Goal: Information Seeking & Learning: Learn about a topic

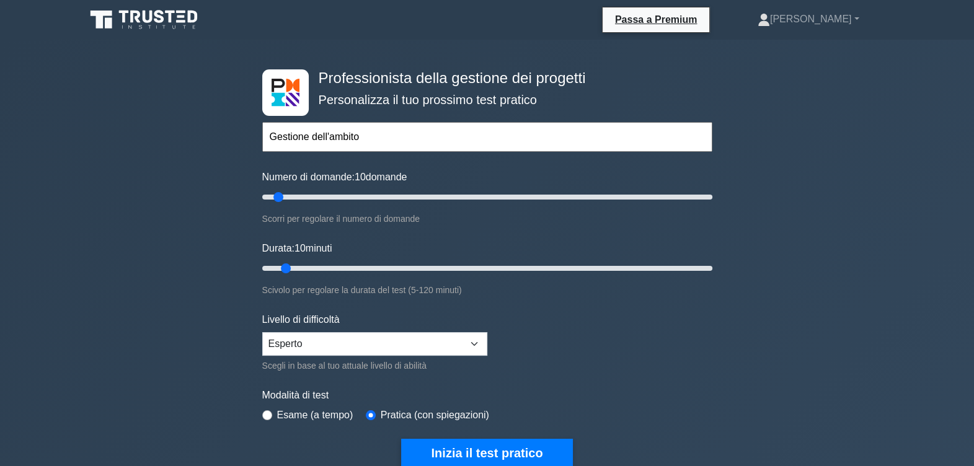
click at [348, 131] on input "Gestione dell'ambito" at bounding box center [487, 137] width 450 height 30
drag, startPoint x: 391, startPoint y: 148, endPoint x: 233, endPoint y: 144, distance: 157.5
click at [233, 144] on div "Professionista della gestione dei progetti Personalizza il tuo prossimo test pr…" at bounding box center [487, 452] width 974 height 825
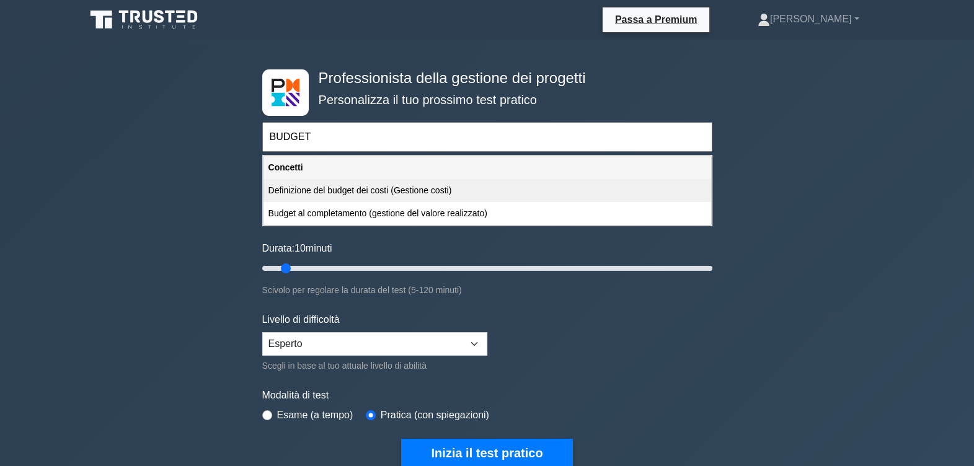
click at [332, 182] on div "Definizione del budget dei costi (Gestione costi)" at bounding box center [487, 190] width 448 height 23
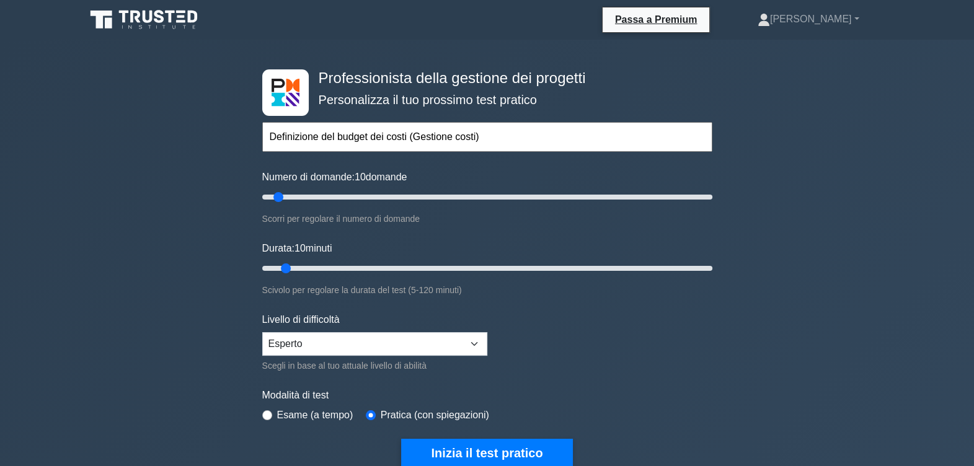
click at [495, 136] on input "Definizione del budget dei costi (Gestione costi)" at bounding box center [487, 137] width 450 height 30
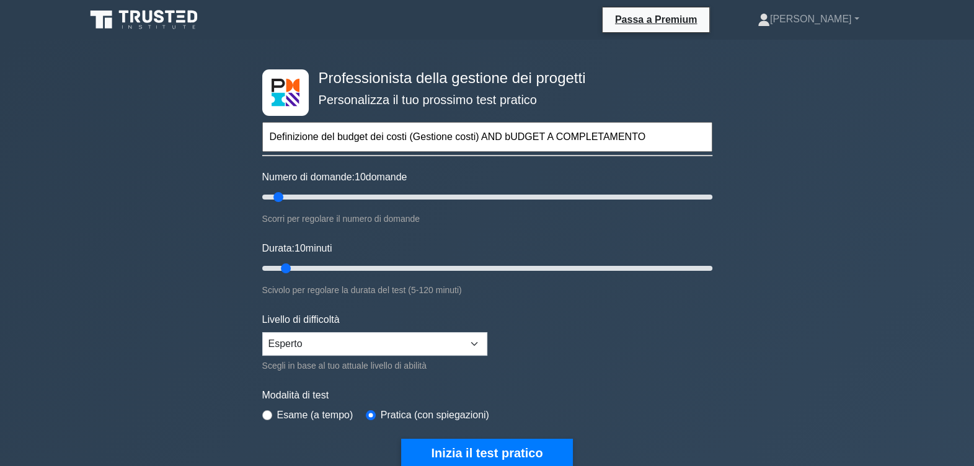
drag, startPoint x: 651, startPoint y: 134, endPoint x: 484, endPoint y: 136, distance: 166.8
click at [484, 136] on input "Definizione del budget dei costi (Gestione costi) AND bUDGET A COMPLETAMENTO" at bounding box center [487, 137] width 450 height 30
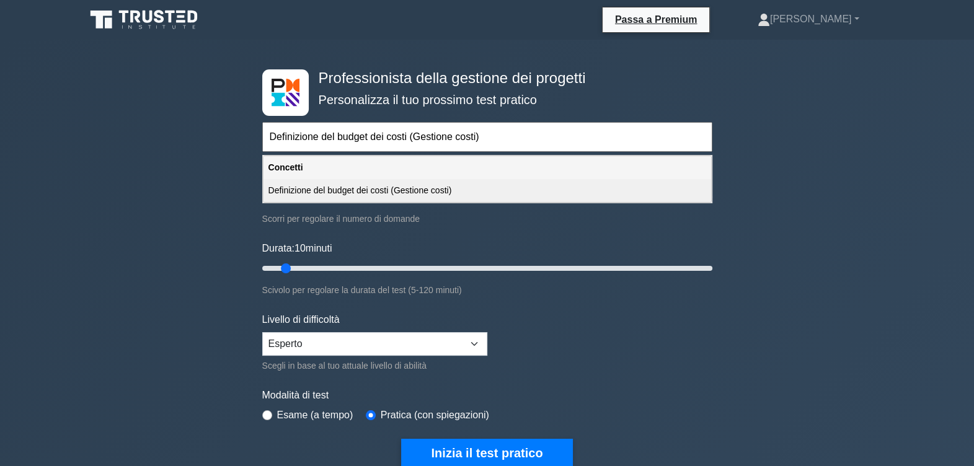
click at [427, 187] on div "Definizione del budget dei costi (Gestione costi)" at bounding box center [487, 190] width 448 height 23
type input "Definizione del budget dei costi (Gestione costi)"
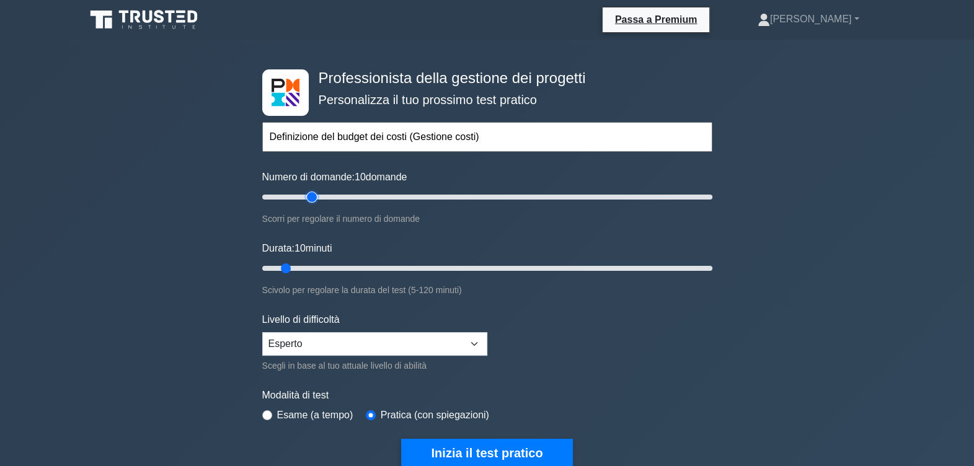
type input "25"
click at [316, 197] on input "Numero di domande: 10 domande" at bounding box center [487, 197] width 450 height 15
type input "20"
click at [298, 193] on input "Numero di domande: 20 domande" at bounding box center [487, 197] width 450 height 15
click at [295, 196] on input "Numero di domande: 20 domande" at bounding box center [487, 197] width 450 height 15
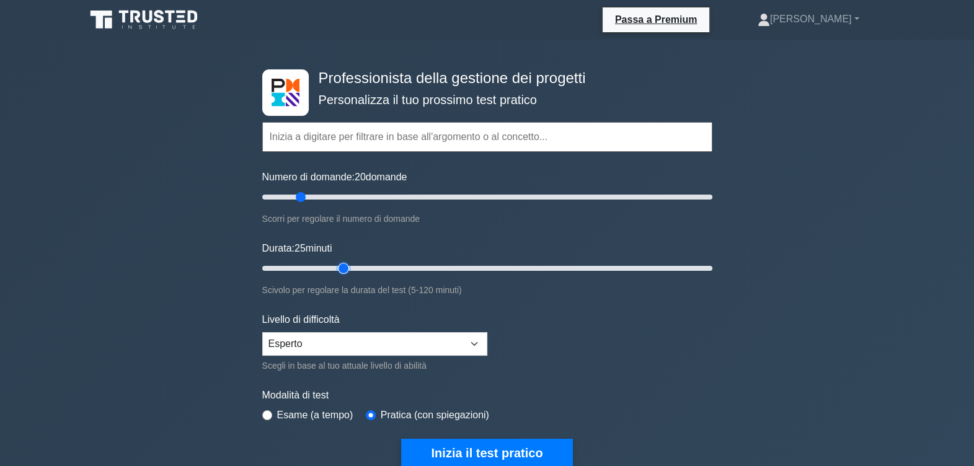
type input "25"
click at [347, 266] on input "Durata: 25 minuti" at bounding box center [487, 268] width 450 height 15
drag, startPoint x: 479, startPoint y: 444, endPoint x: 338, endPoint y: 146, distance: 329.7
click at [663, 294] on form "Argomenti Gestione dell'ambito Gestione del tempo Gestione dei costi Gestione d…" at bounding box center [487, 275] width 450 height 383
click at [320, 140] on input "text" at bounding box center [487, 137] width 450 height 30
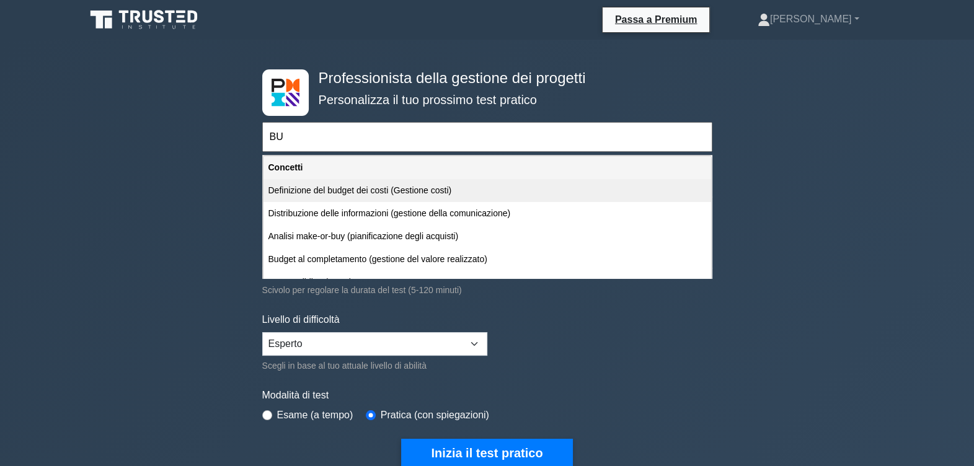
click at [389, 193] on div "Definizione del budget dei costi (Gestione costi)" at bounding box center [487, 190] width 448 height 23
type input "Definizione del budget dei costi (Gestione costi)"
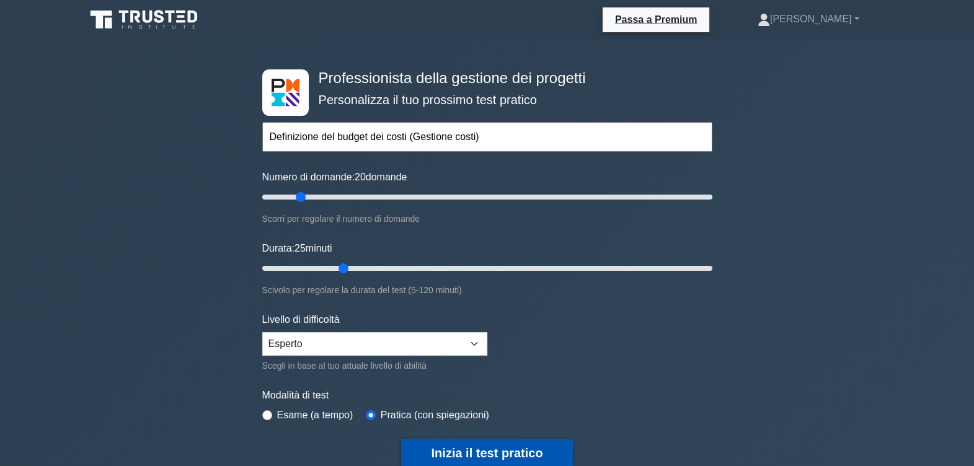
click at [477, 449] on button "Inizia il test pratico" at bounding box center [486, 453] width 171 height 29
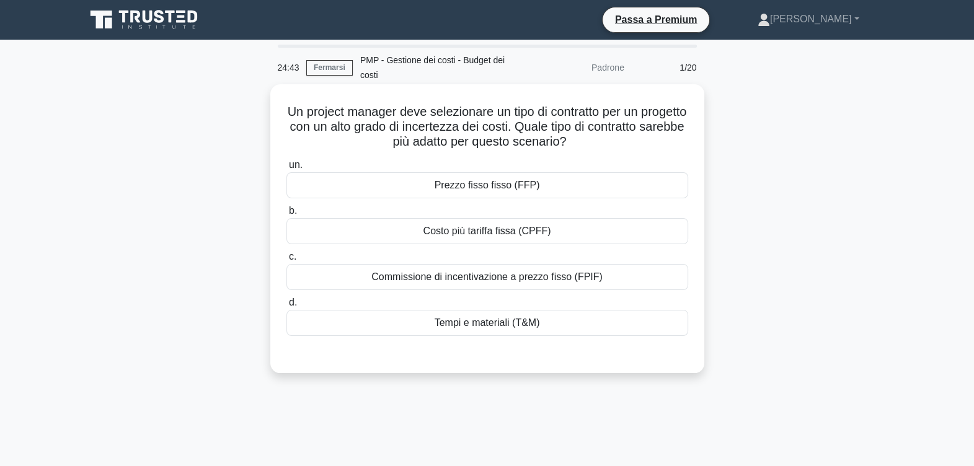
click at [492, 182] on div "Prezzo fisso fisso (FFP)" at bounding box center [487, 185] width 402 height 26
click at [286, 169] on input "un. Prezzo fisso fisso (FFP)" at bounding box center [286, 165] width 0 height 8
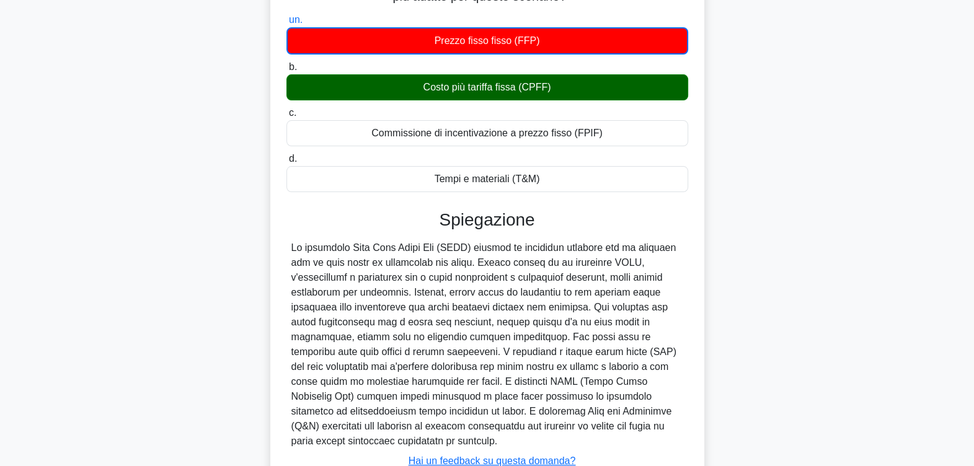
scroll to position [224, 0]
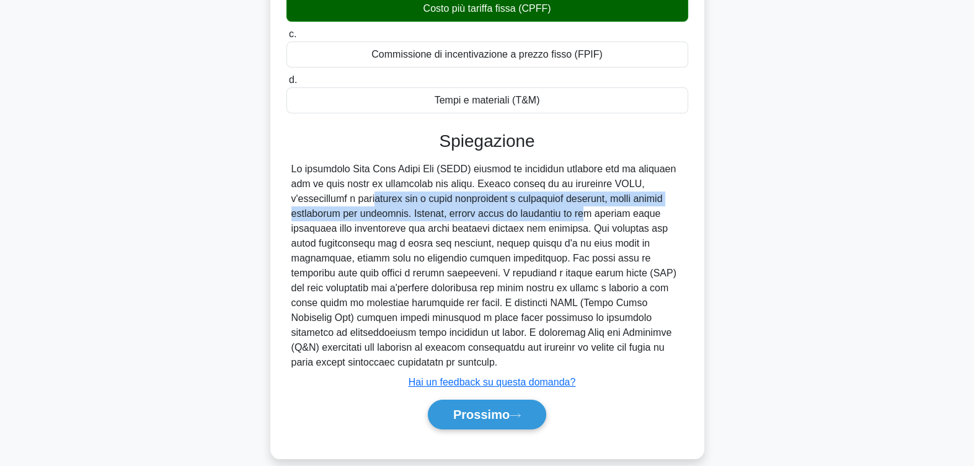
drag, startPoint x: 373, startPoint y: 192, endPoint x: 568, endPoint y: 208, distance: 196.5
click at [568, 208] on div at bounding box center [487, 266] width 392 height 208
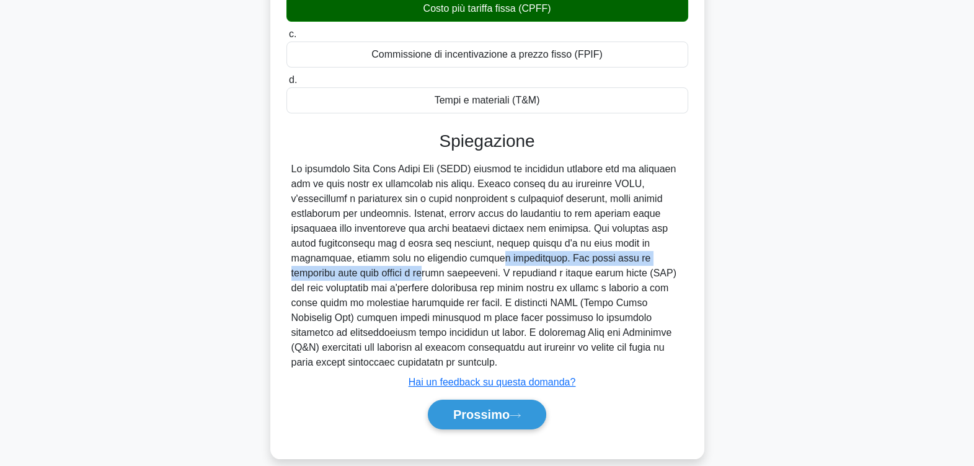
drag, startPoint x: 355, startPoint y: 259, endPoint x: 627, endPoint y: 257, distance: 272.2
click at [627, 257] on div at bounding box center [487, 266] width 392 height 208
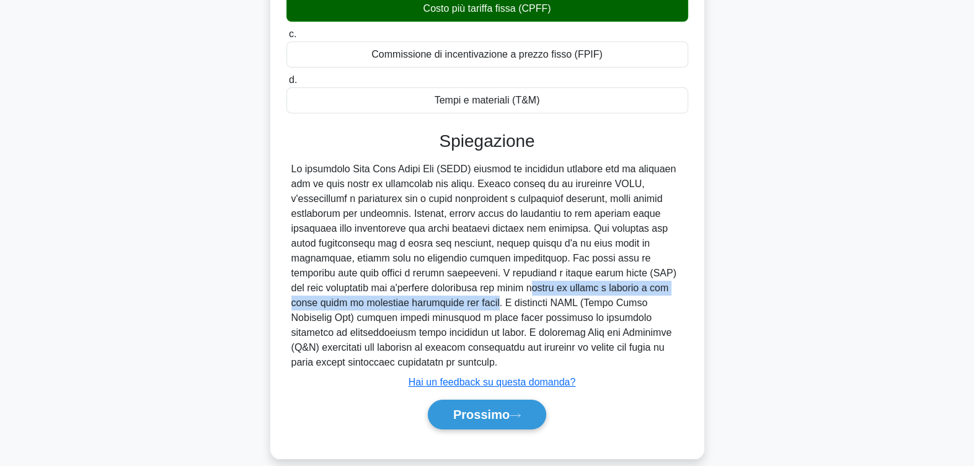
drag, startPoint x: 334, startPoint y: 288, endPoint x: 658, endPoint y: 285, distance: 324.2
click at [658, 285] on div at bounding box center [487, 266] width 392 height 208
click at [480, 408] on font "Prossimo" at bounding box center [481, 415] width 56 height 14
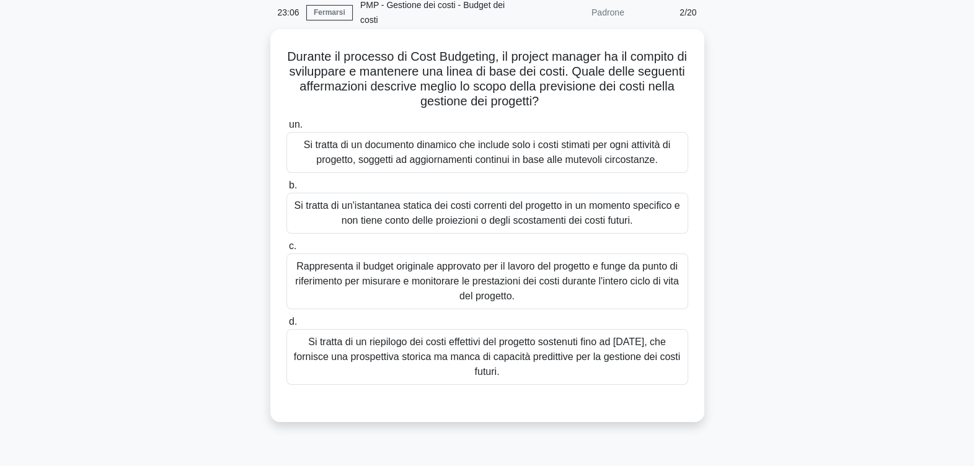
scroll to position [77, 0]
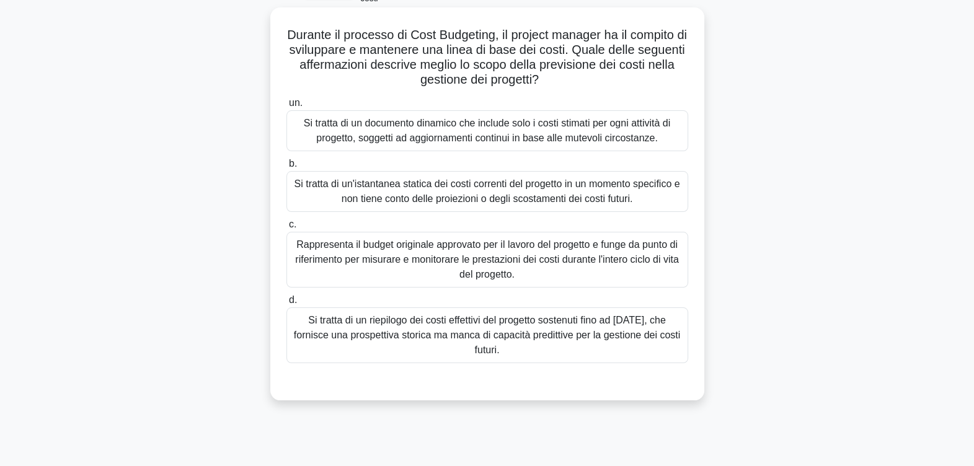
click at [471, 272] on div "Rappresenta il budget originale approvato per il lavoro del progetto e funge da…" at bounding box center [487, 260] width 402 height 56
click at [286, 229] on input "c. Rappresenta il budget originale approvato per il lavoro del progetto e funge…" at bounding box center [286, 225] width 0 height 8
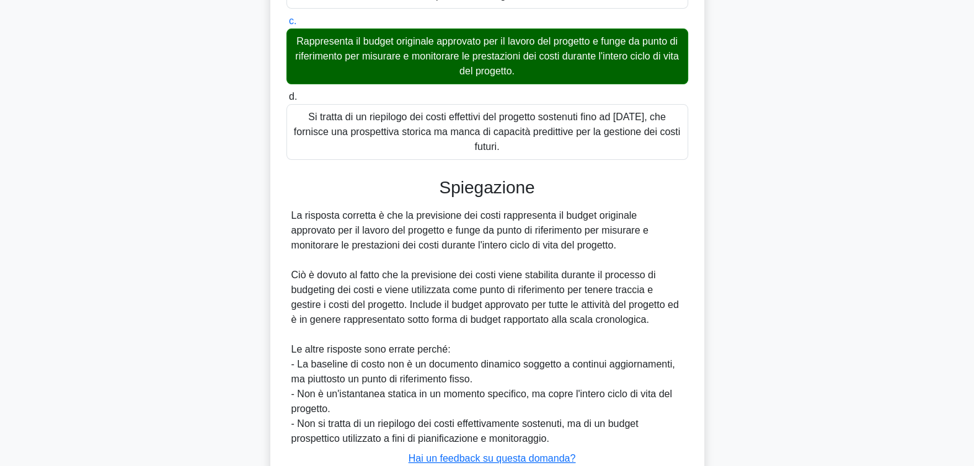
scroll to position [309, 0]
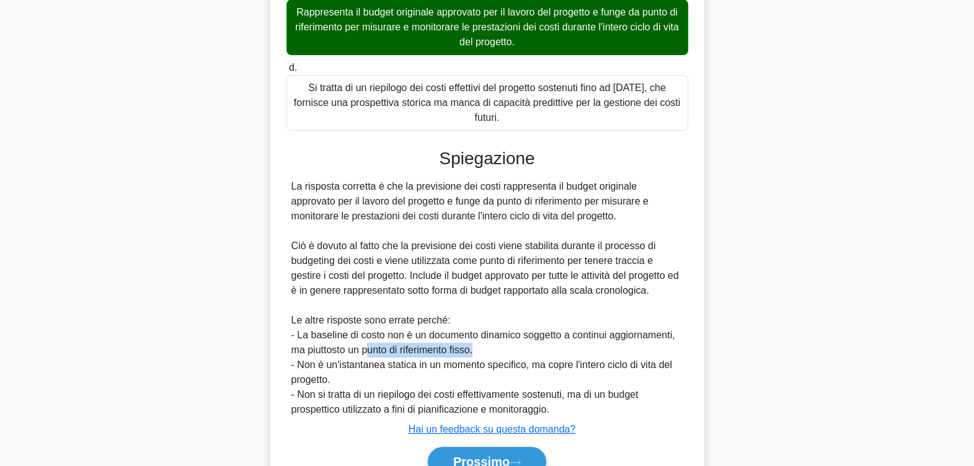
drag, startPoint x: 371, startPoint y: 339, endPoint x: 524, endPoint y: 341, distance: 153.1
click at [524, 341] on div "La risposta corretta è che la previsione dei costi rappresenta il budget origin…" at bounding box center [487, 298] width 392 height 238
click at [490, 455] on font "Prossimo" at bounding box center [481, 462] width 56 height 14
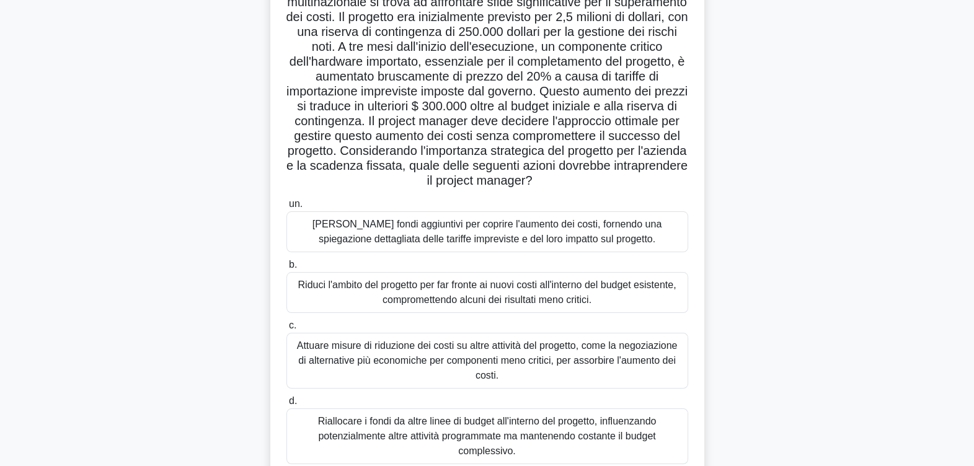
scroll to position [0, 0]
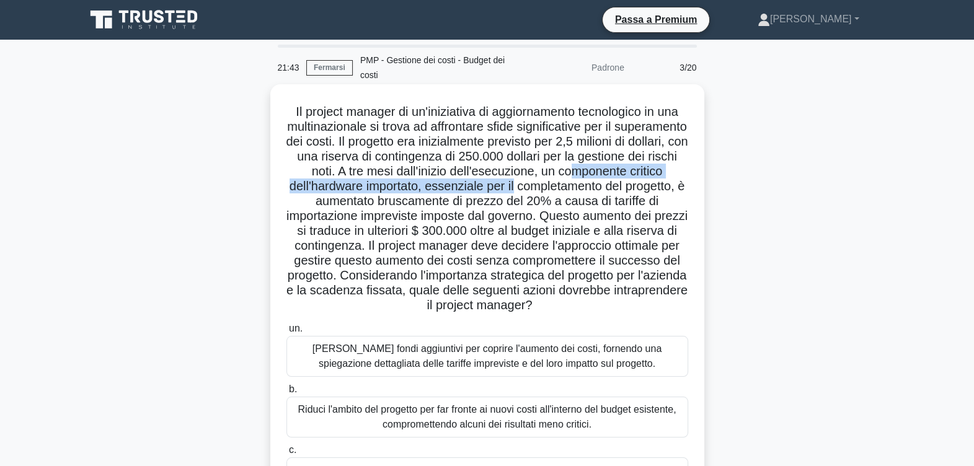
drag, startPoint x: 332, startPoint y: 190, endPoint x: 667, endPoint y: 187, distance: 334.8
click at [667, 187] on h5 "Il project manager di un'iniziativa di aggiornamento tecnologico in una multina…" at bounding box center [487, 209] width 404 height 210
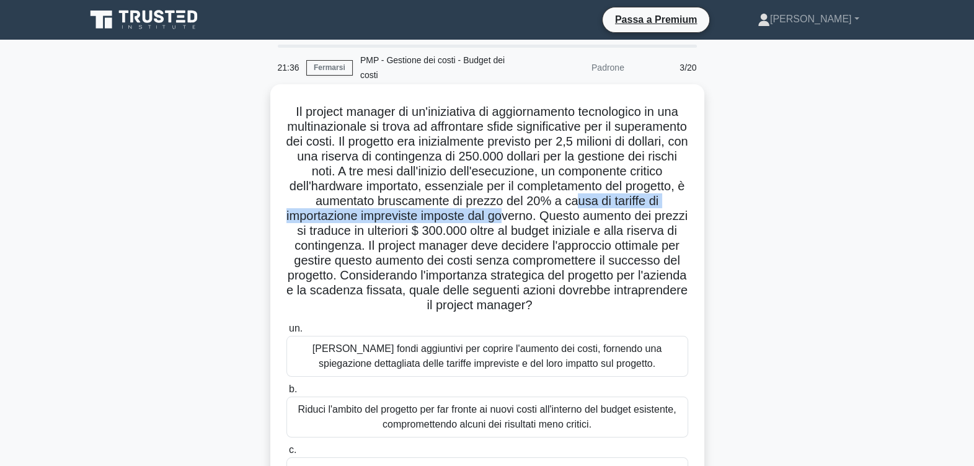
drag, startPoint x: 338, startPoint y: 219, endPoint x: 651, endPoint y: 216, distance: 313.1
click at [651, 216] on font "Il project manager di un'iniziativa di aggiornamento tecnologico in una multina…" at bounding box center [487, 208] width 402 height 207
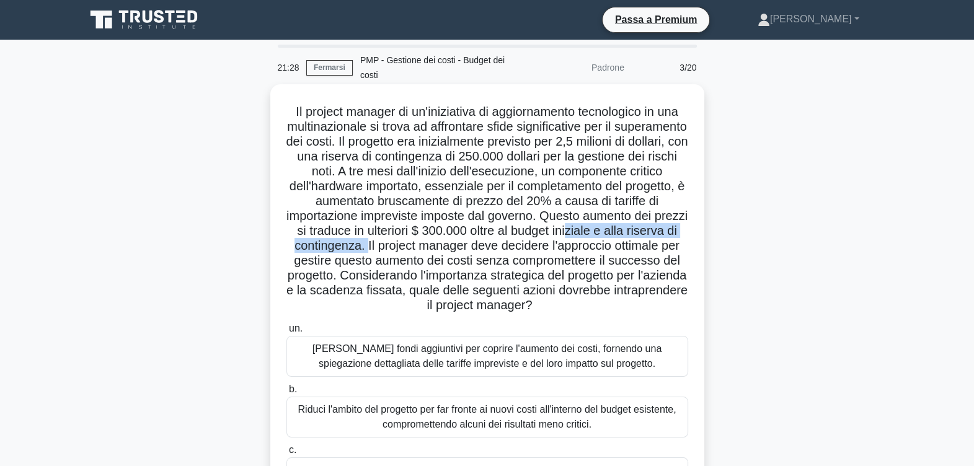
drag, startPoint x: 352, startPoint y: 248, endPoint x: 546, endPoint y: 249, distance: 193.4
click at [546, 249] on font "Il project manager di un'iniziativa di aggiornamento tecnologico in una multina…" at bounding box center [487, 208] width 402 height 207
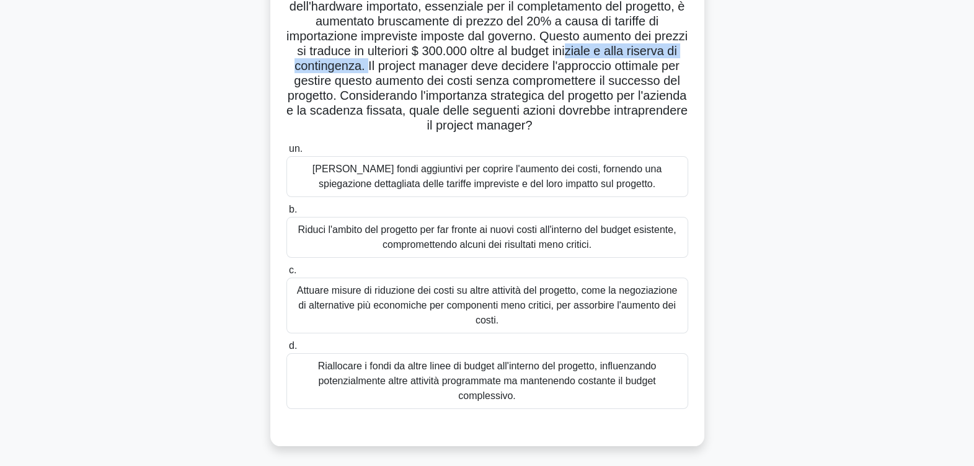
scroll to position [203, 0]
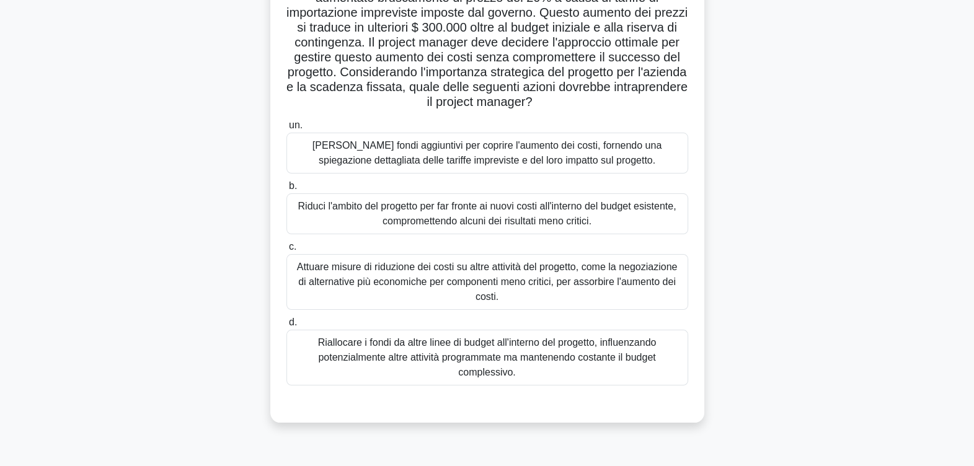
click at [484, 363] on div "Riallocare i fondi da altre linee di budget all'interno del progetto, influenza…" at bounding box center [487, 358] width 402 height 56
click at [286, 327] on input "d. Riallocare i fondi da altre linee di budget all'interno del progetto, influe…" at bounding box center [286, 323] width 0 height 8
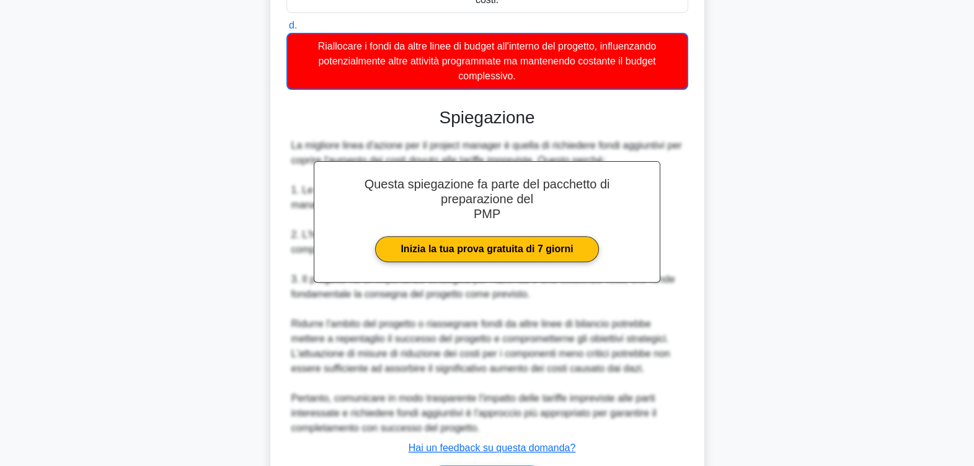
scroll to position [595, 0]
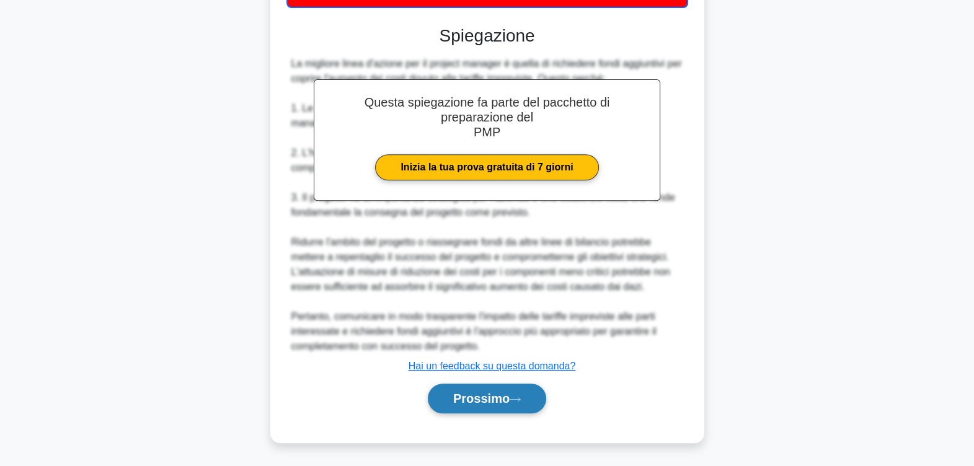
click at [477, 394] on font "Prossimo" at bounding box center [481, 399] width 56 height 14
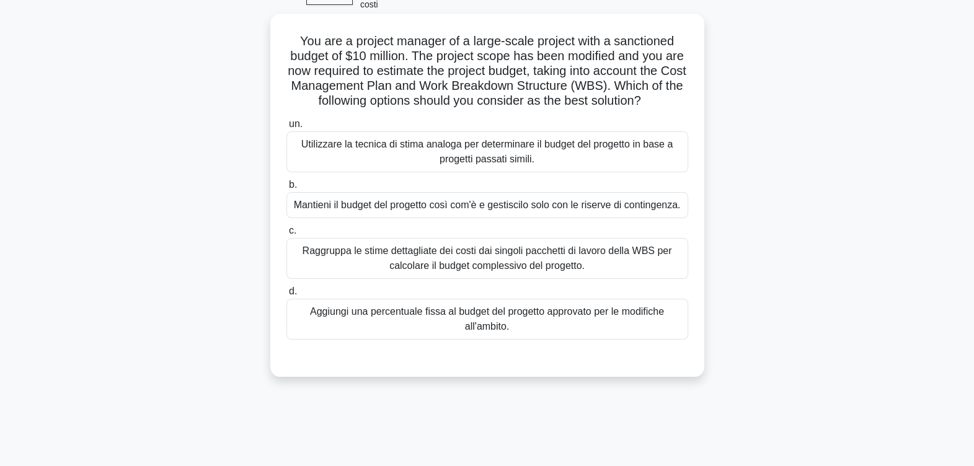
scroll to position [0, 0]
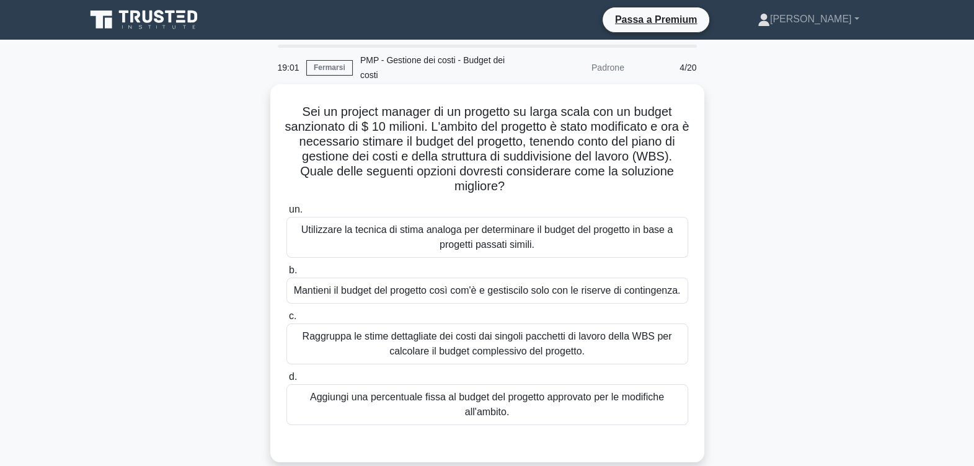
click at [418, 348] on div "Raggruppa le stime dettagliate dei costi dai singoli pacchetti di lavoro della …" at bounding box center [487, 344] width 402 height 41
click at [286, 321] on input "c. Raggruppa le stime dettagliate dei costi dai singoli pacchetti di lavoro del…" at bounding box center [286, 316] width 0 height 8
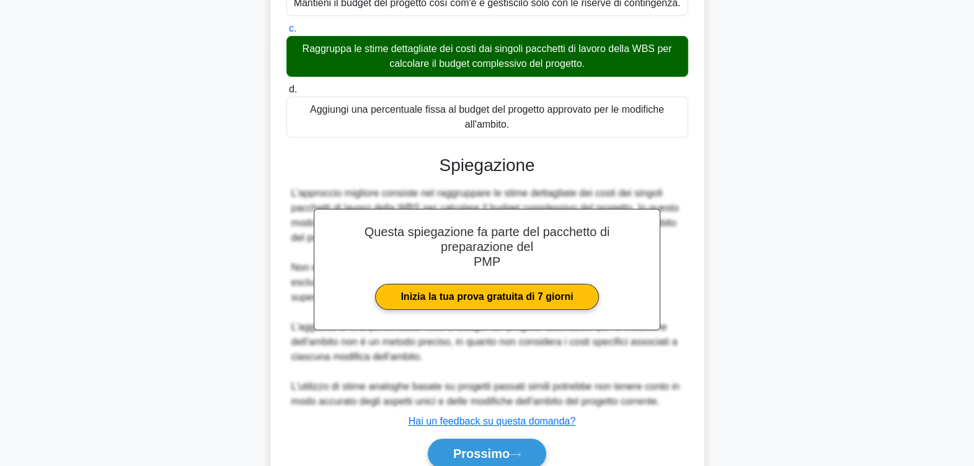
scroll to position [342, 0]
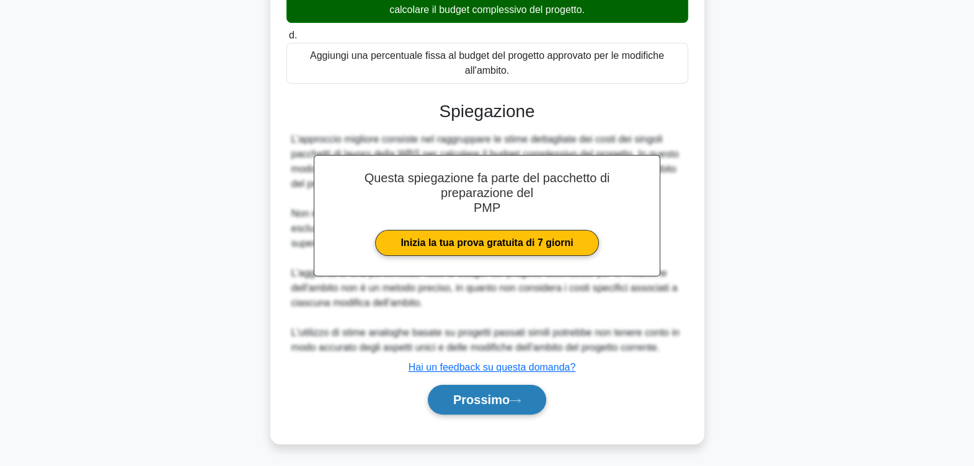
click at [479, 399] on font "Prossimo" at bounding box center [481, 400] width 56 height 14
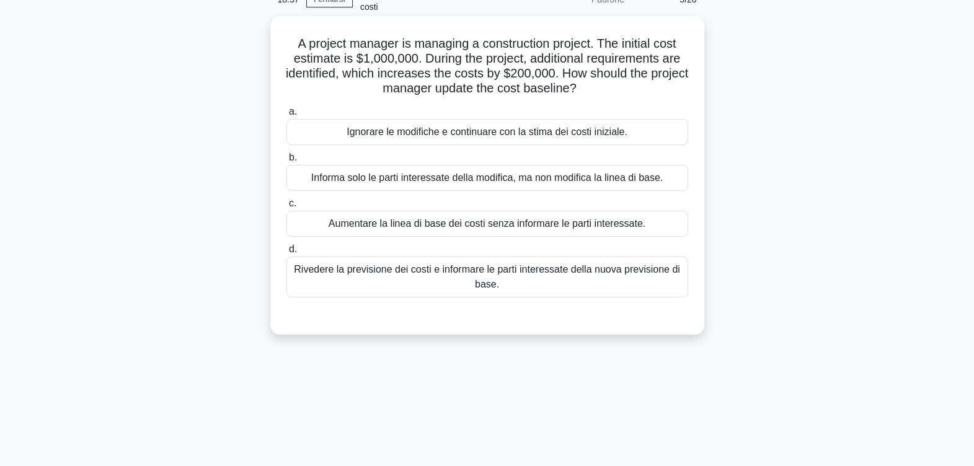
scroll to position [0, 0]
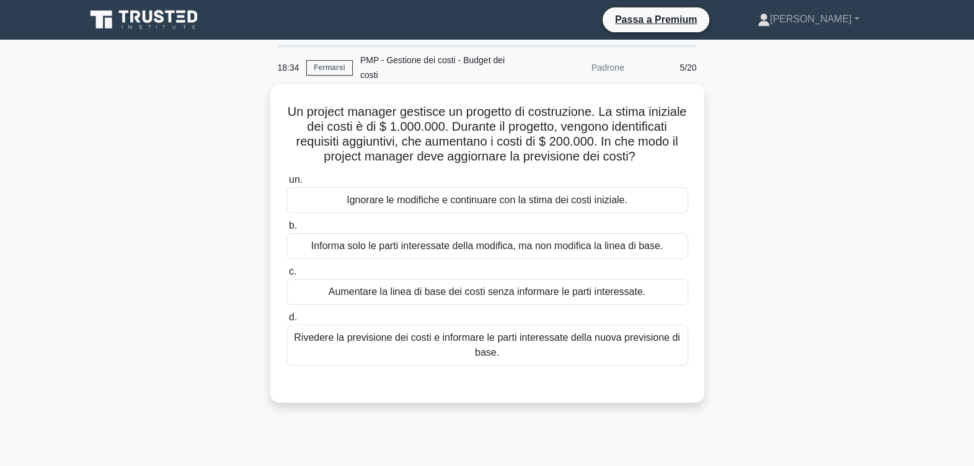
click at [511, 363] on div "Rivedere la previsione dei costi e informare le parti interessate della nuova p…" at bounding box center [487, 345] width 402 height 41
click at [286, 322] on input "d. Rivedere la previsione dei costi e informare le parti interessate della nuov…" at bounding box center [286, 318] width 0 height 8
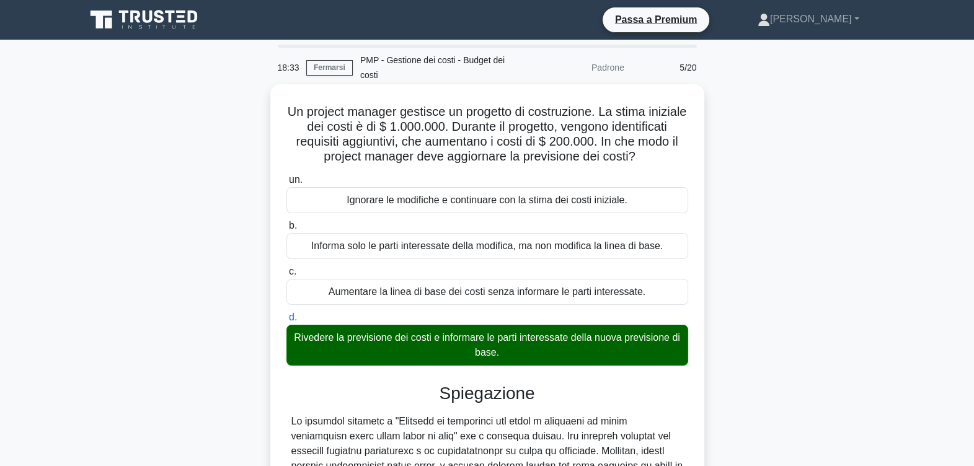
scroll to position [154, 0]
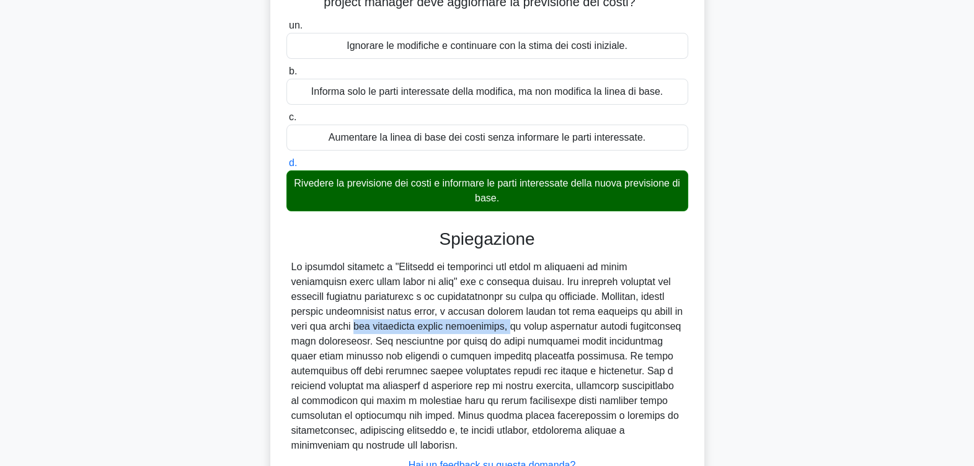
drag, startPoint x: 312, startPoint y: 341, endPoint x: 458, endPoint y: 338, distance: 146.3
click at [458, 338] on div at bounding box center [487, 356] width 392 height 193
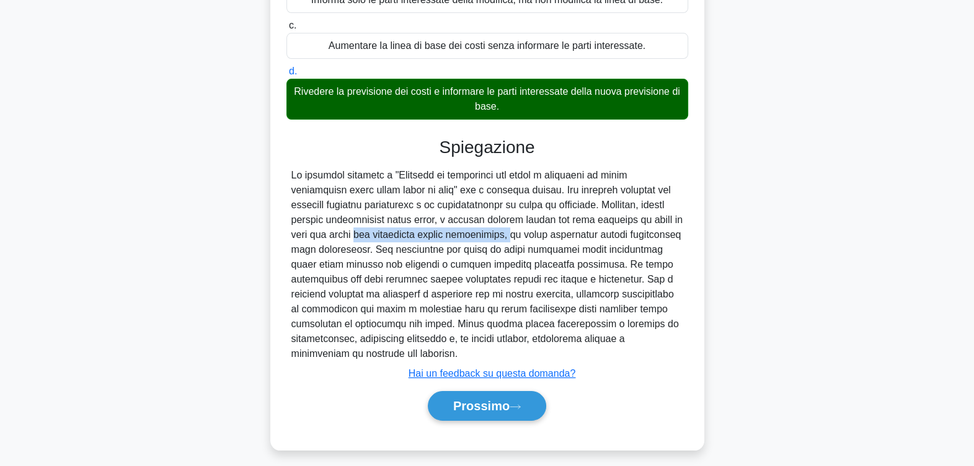
scroll to position [252, 0]
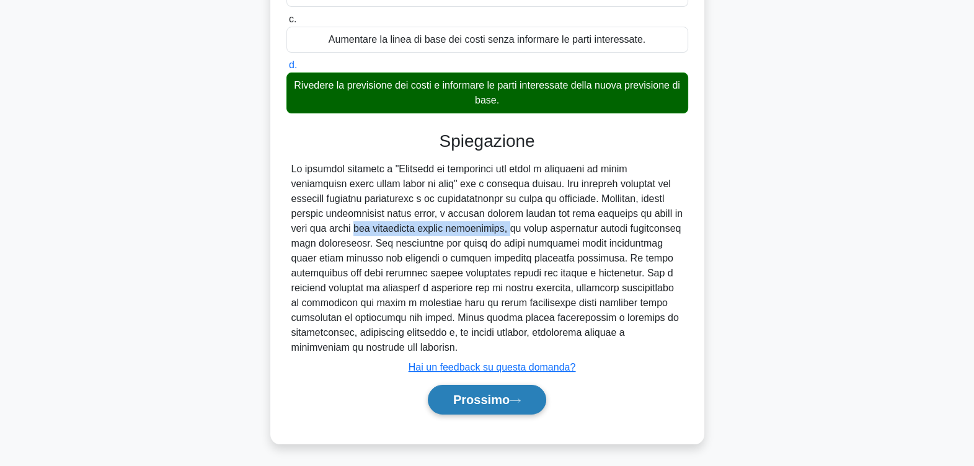
click at [479, 391] on button "Prossimo" at bounding box center [487, 400] width 118 height 30
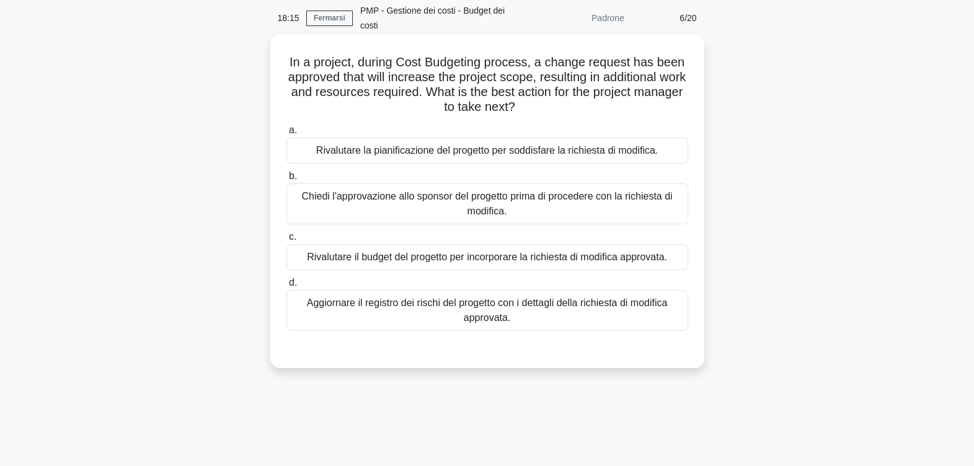
scroll to position [0, 0]
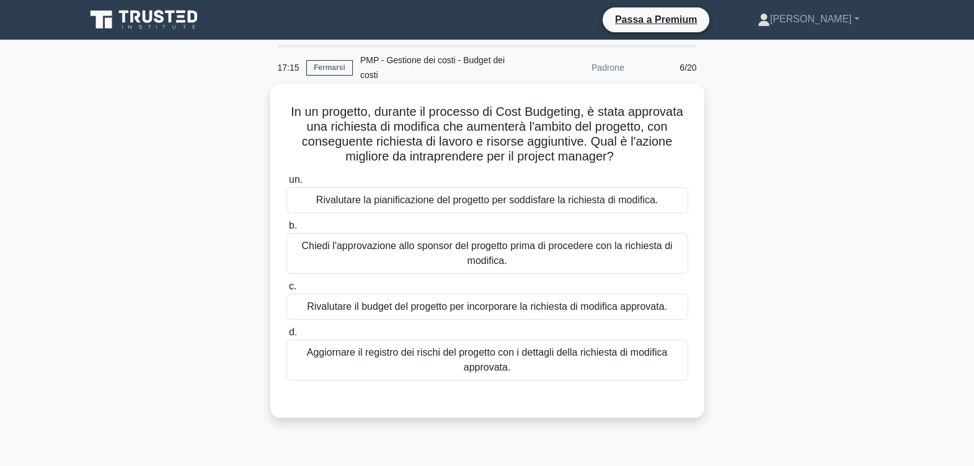
click at [384, 304] on div "Rivalutare il budget del progetto per incorporare la richiesta di modifica appr…" at bounding box center [487, 307] width 402 height 26
click at [286, 291] on input "c. Rivalutare il budget del progetto per incorporare la richiesta di modifica a…" at bounding box center [286, 287] width 0 height 8
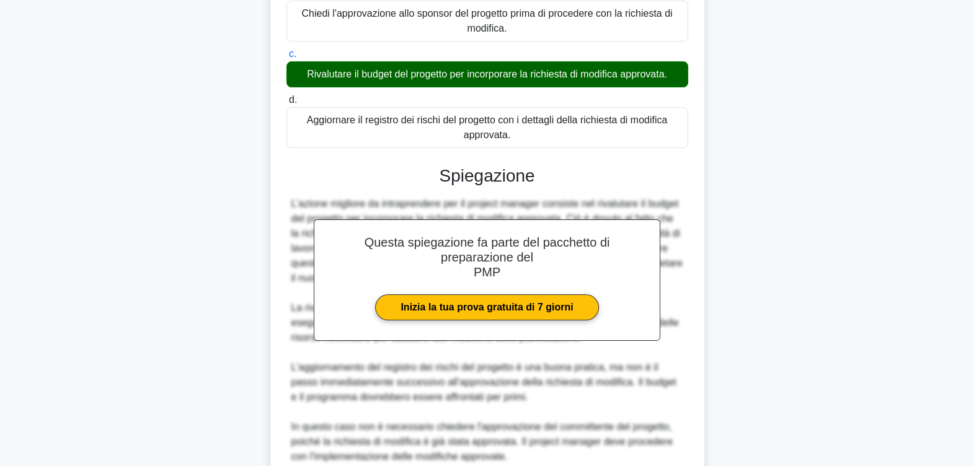
scroll to position [342, 0]
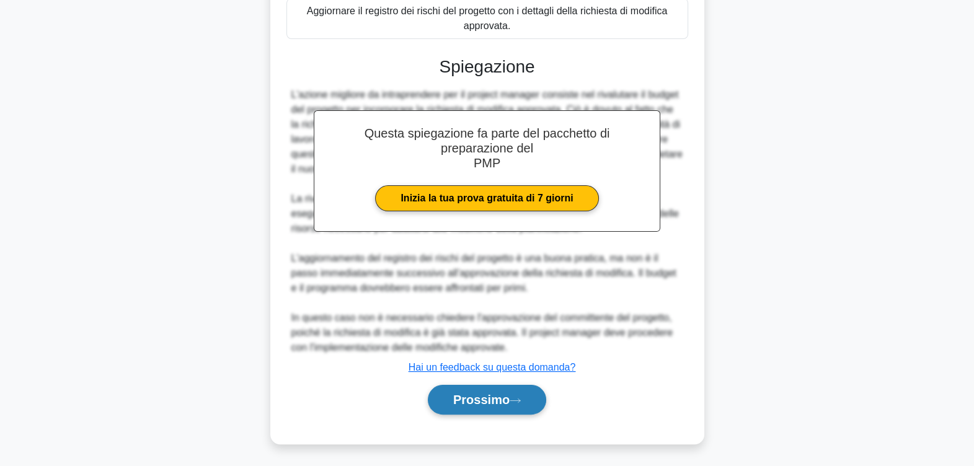
click at [492, 397] on font "Prossimo" at bounding box center [481, 400] width 56 height 14
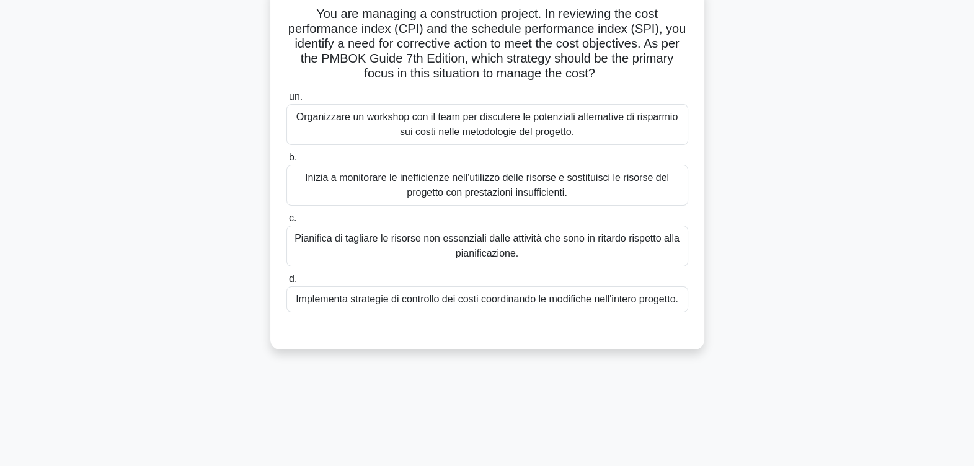
scroll to position [0, 0]
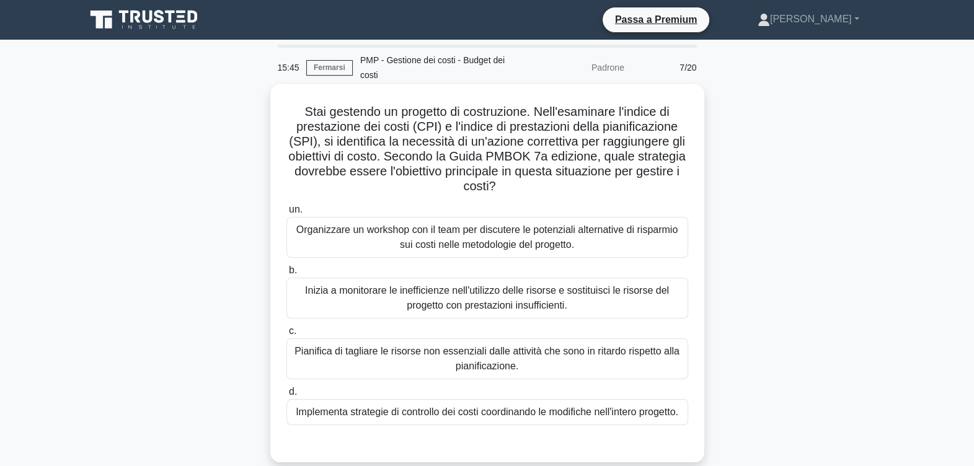
click at [468, 244] on div "Organizzare un workshop con il team per discutere le potenziali alternative di …" at bounding box center [487, 237] width 402 height 41
click at [286, 214] on input "un. Organizzare un workshop con il team per discutere le potenziali alternative…" at bounding box center [286, 210] width 0 height 8
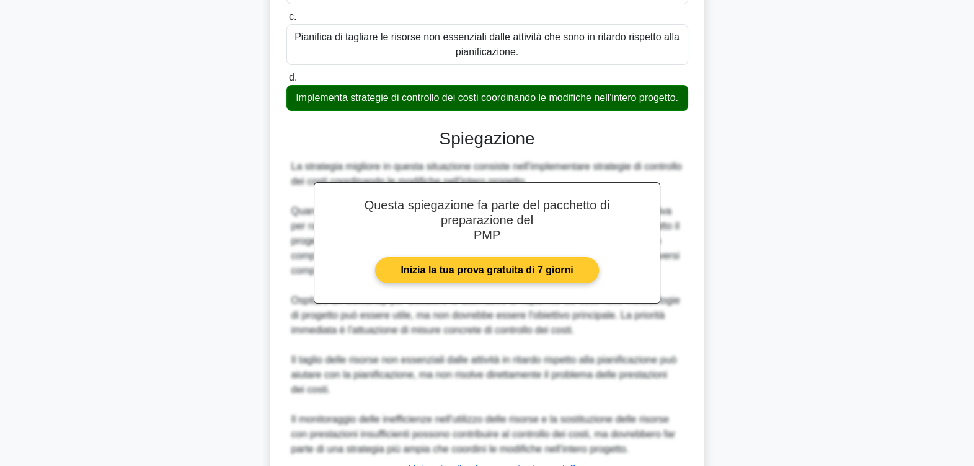
scroll to position [387, 0]
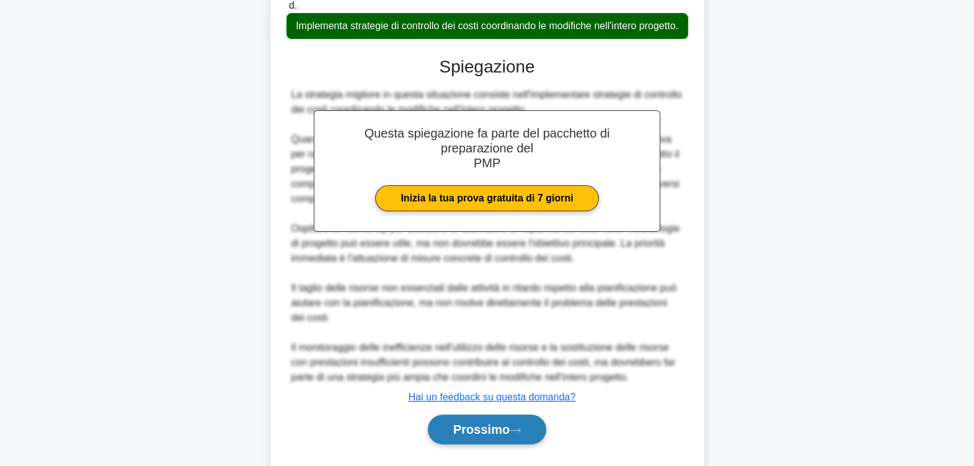
click at [471, 436] on font "Prossimo" at bounding box center [481, 430] width 56 height 14
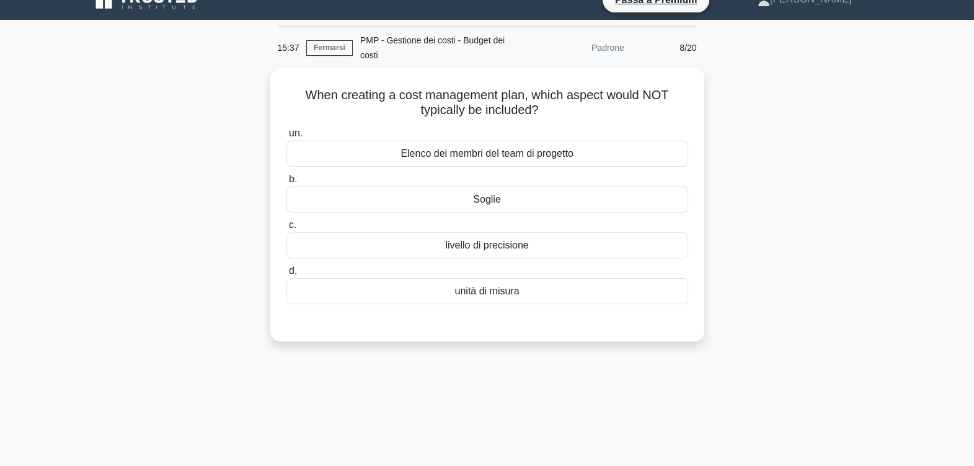
scroll to position [0, 0]
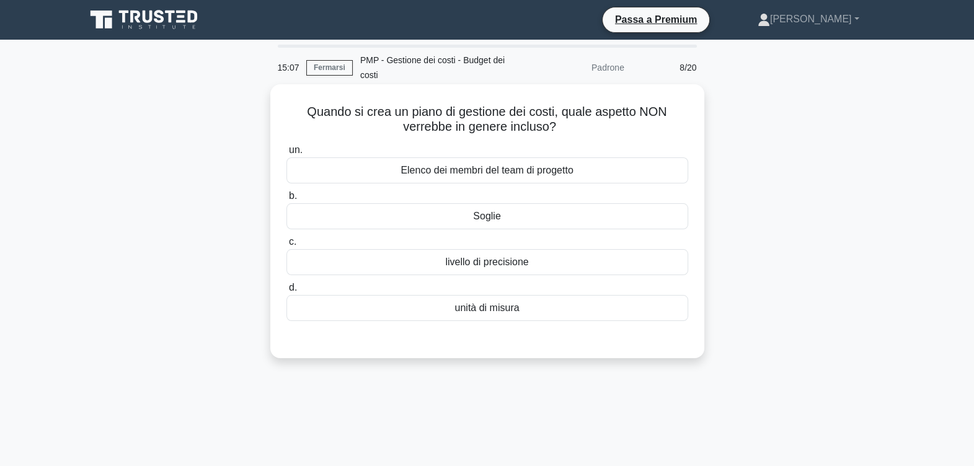
click at [496, 216] on div "Soglie" at bounding box center [487, 216] width 402 height 26
click at [286, 200] on input "b. Soglie" at bounding box center [286, 196] width 0 height 8
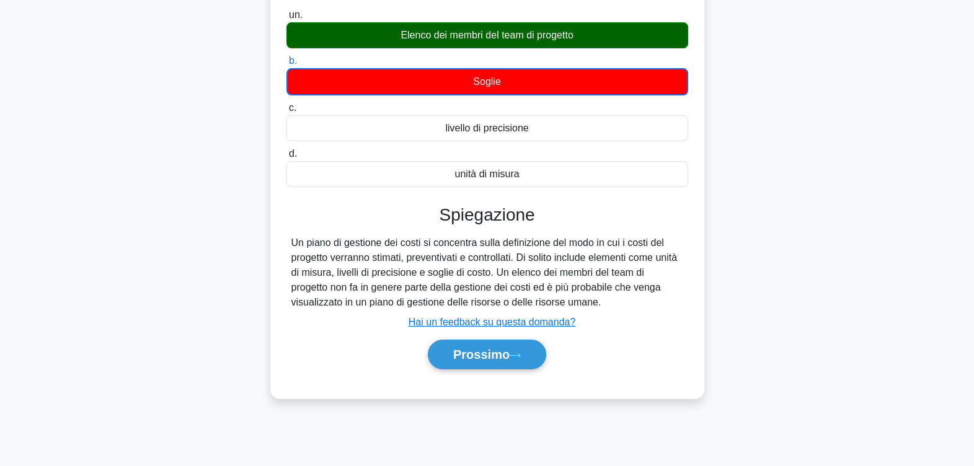
scroll to position [203, 0]
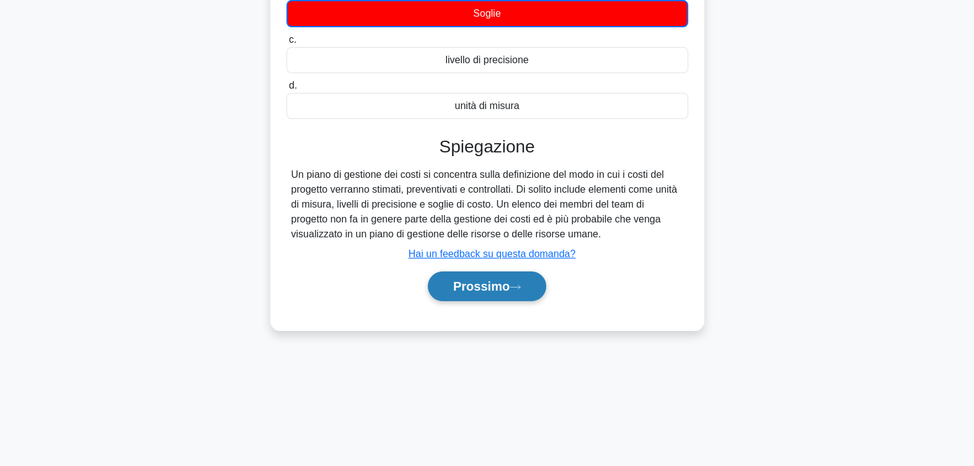
click at [512, 285] on icon at bounding box center [515, 287] width 11 height 7
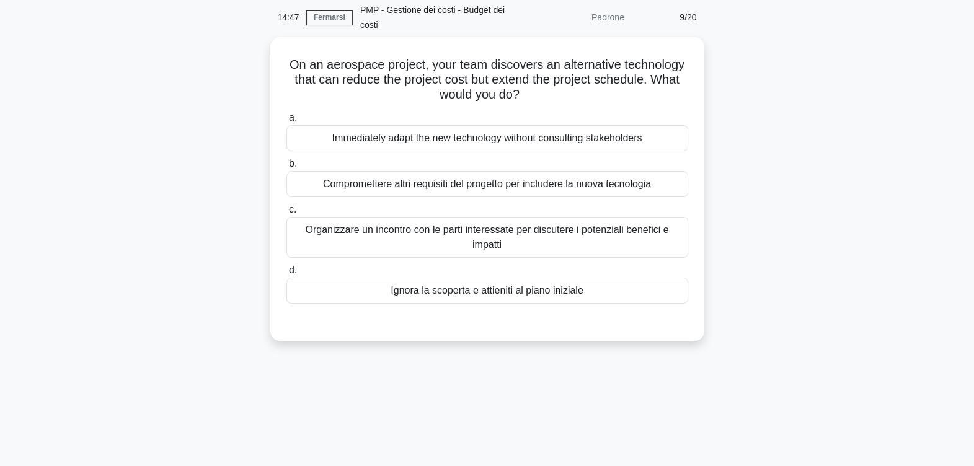
scroll to position [0, 0]
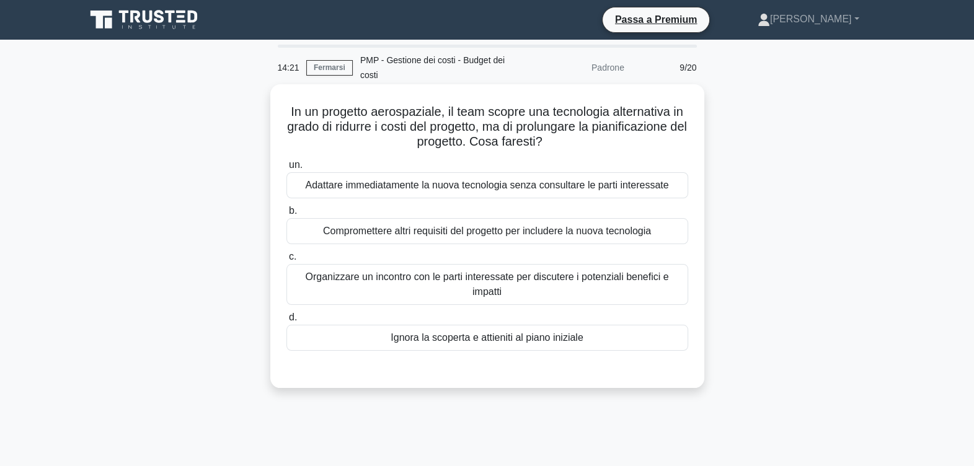
click at [593, 274] on div "Organizzare un incontro con le parti interessate per discutere i potenziali ben…" at bounding box center [487, 284] width 402 height 41
click at [286, 261] on input "c. Organizzare un incontro con le parti interessate per discutere i potenziali …" at bounding box center [286, 257] width 0 height 8
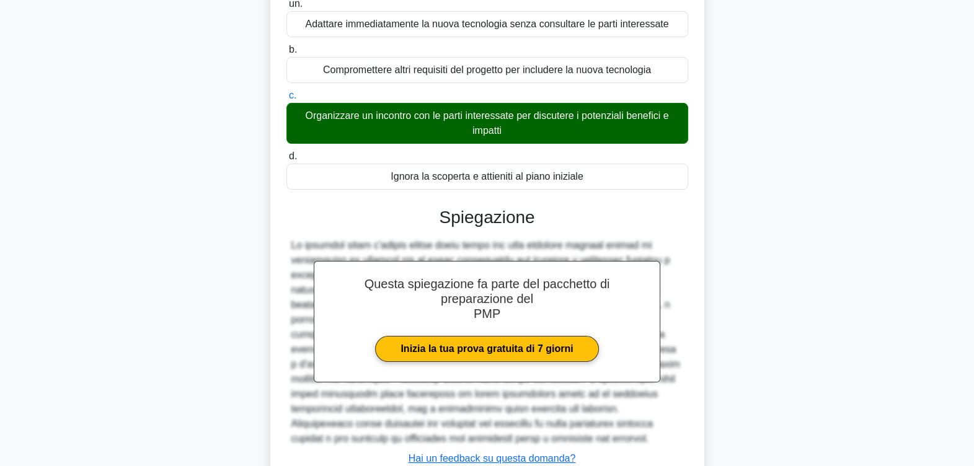
scroll to position [252, 0]
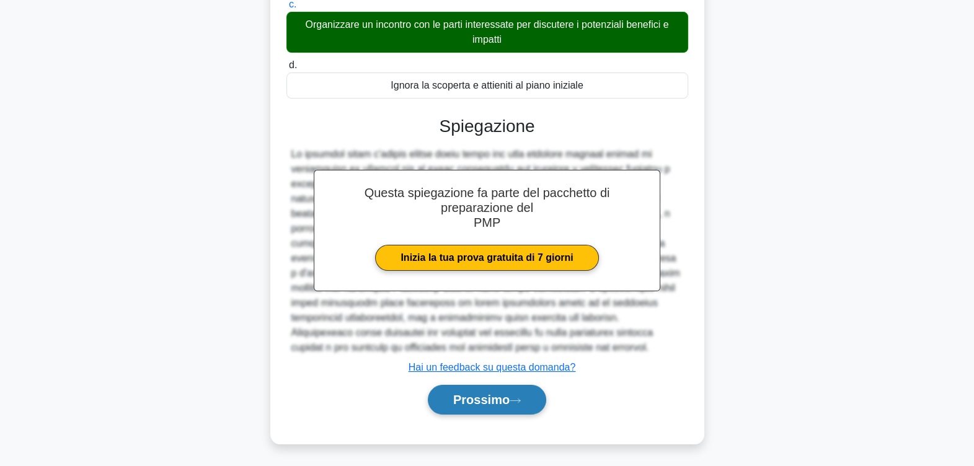
click at [479, 394] on font "Prossimo" at bounding box center [481, 400] width 56 height 14
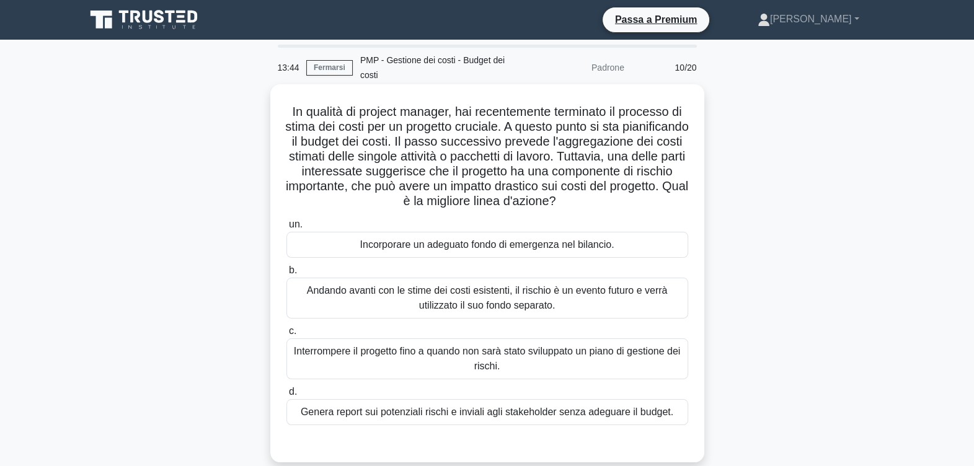
scroll to position [77, 0]
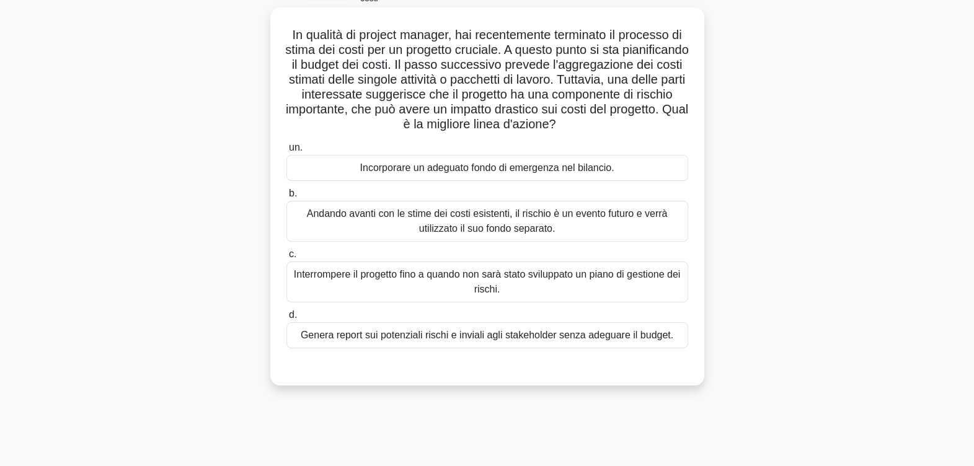
click at [430, 170] on div "Incorporare un adeguato fondo di emergenza nel bilancio." at bounding box center [487, 168] width 402 height 26
click at [286, 152] on input "un. Incorporare un adeguato fondo di emergenza nel bilancio." at bounding box center [286, 148] width 0 height 8
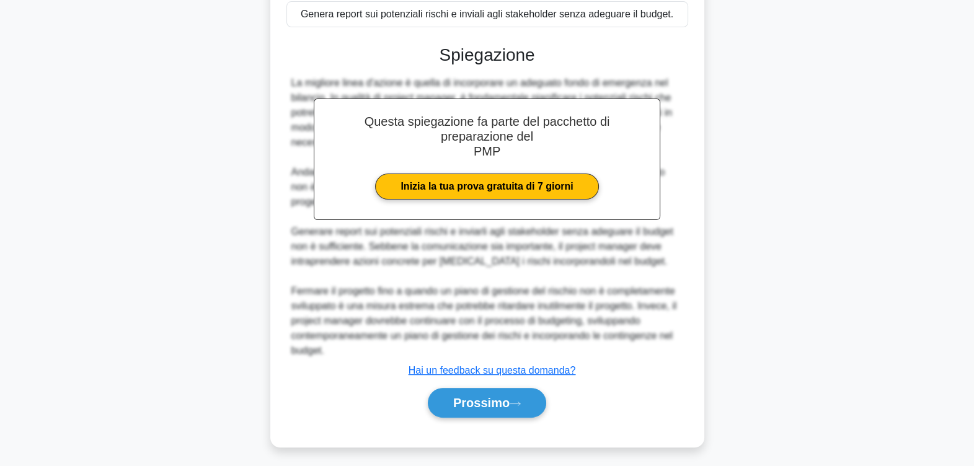
scroll to position [401, 0]
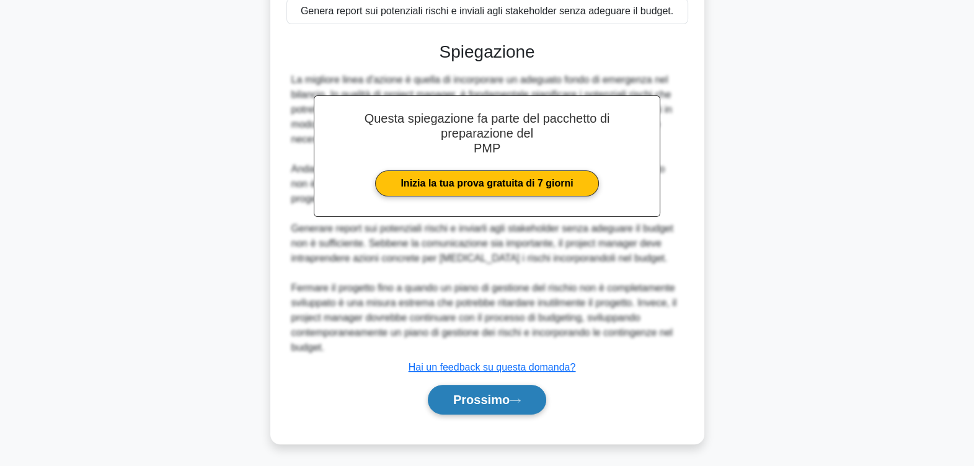
click at [493, 397] on font "Prossimo" at bounding box center [481, 400] width 56 height 14
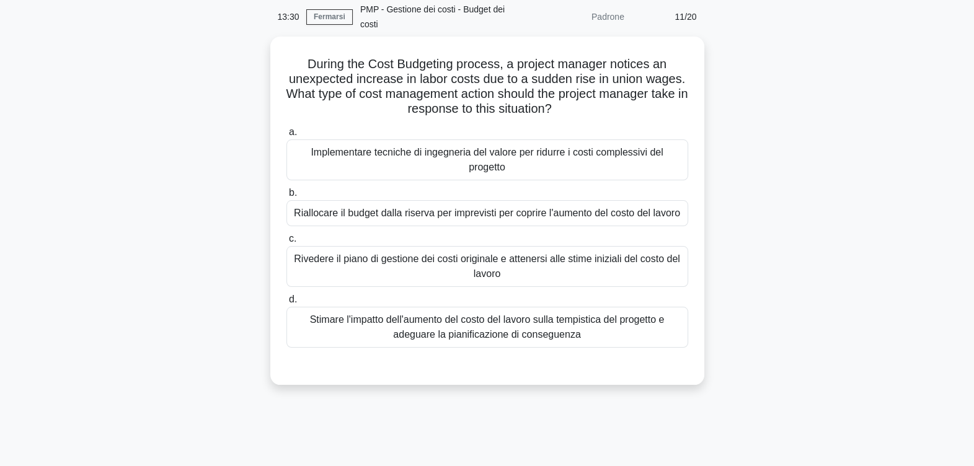
scroll to position [0, 0]
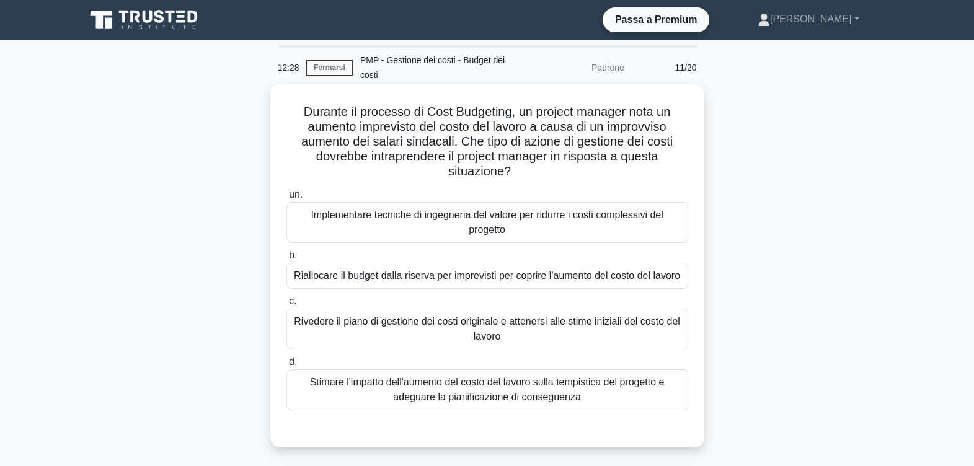
click at [505, 389] on div "Stimare l'impatto dell'aumento del costo del lavoro sulla tempistica del proget…" at bounding box center [487, 389] width 402 height 41
click at [286, 366] on input "d. Stimare l'impatto dell'aumento del costo del lavoro sulla tempistica del pro…" at bounding box center [286, 362] width 0 height 8
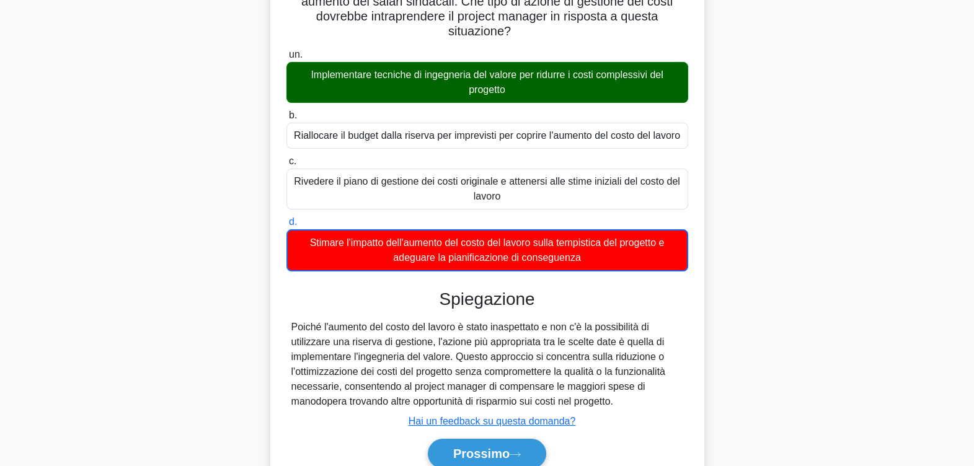
scroll to position [154, 0]
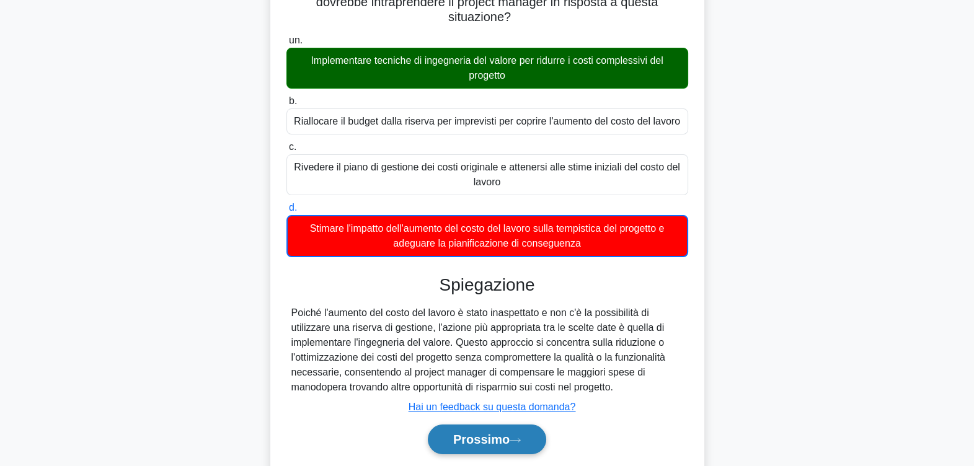
click at [490, 433] on font "Prossimo" at bounding box center [481, 440] width 56 height 14
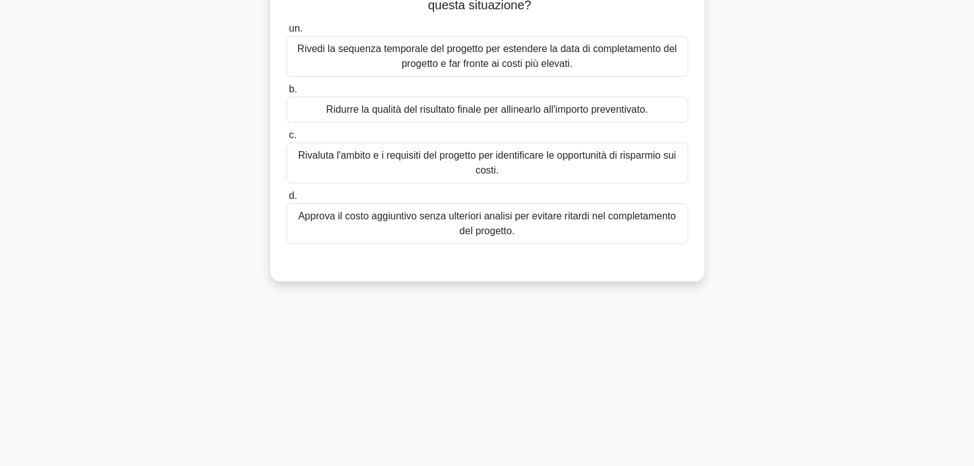
scroll to position [0, 0]
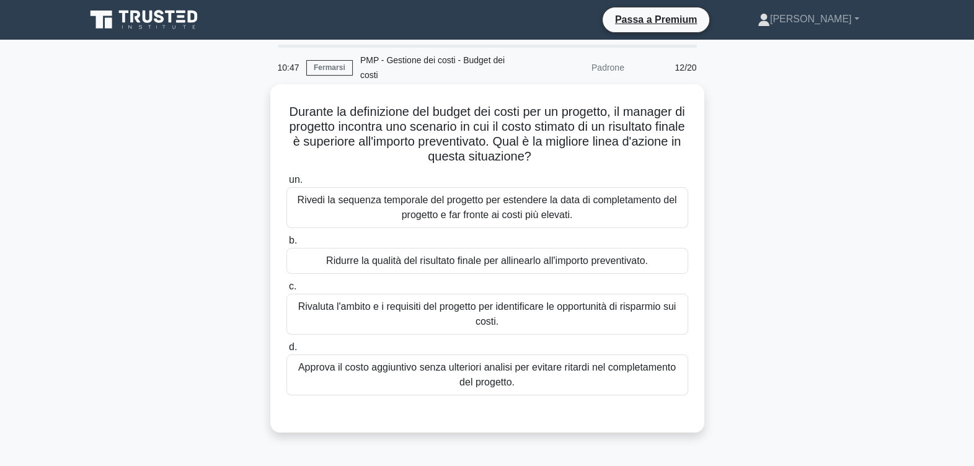
click at [551, 313] on div "Rivaluta l'ambito e i requisiti del progetto per identificare le opportunità di…" at bounding box center [487, 314] width 402 height 41
click at [286, 291] on input "c. Rivaluta l'ambito e i requisiti del progetto per identificare le opportunità…" at bounding box center [286, 287] width 0 height 8
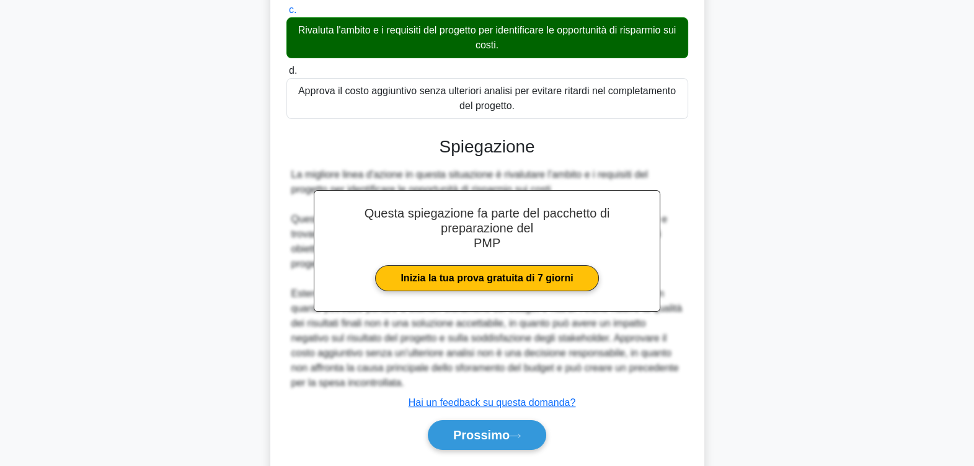
scroll to position [312, 0]
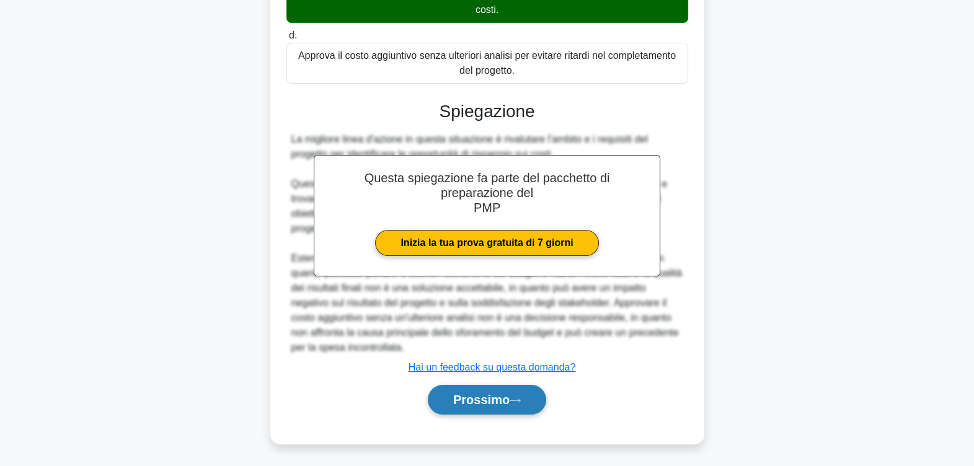
click at [484, 406] on button "Prossimo" at bounding box center [487, 400] width 118 height 30
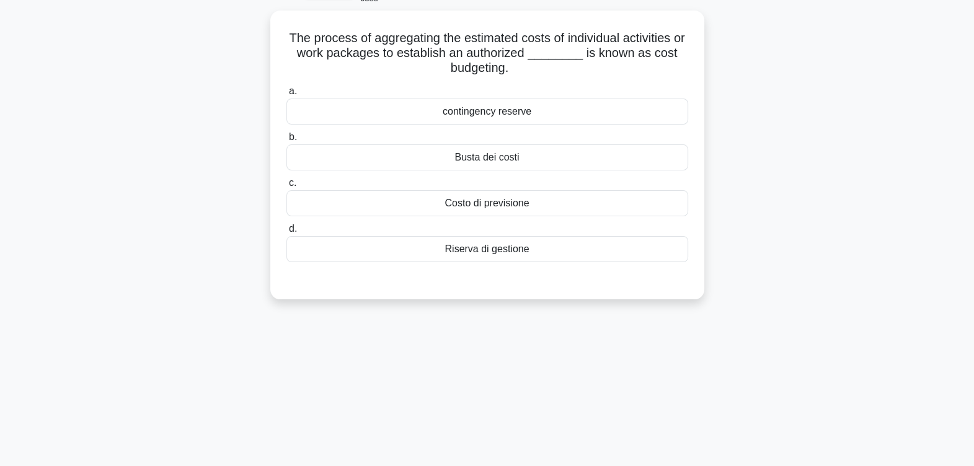
scroll to position [0, 0]
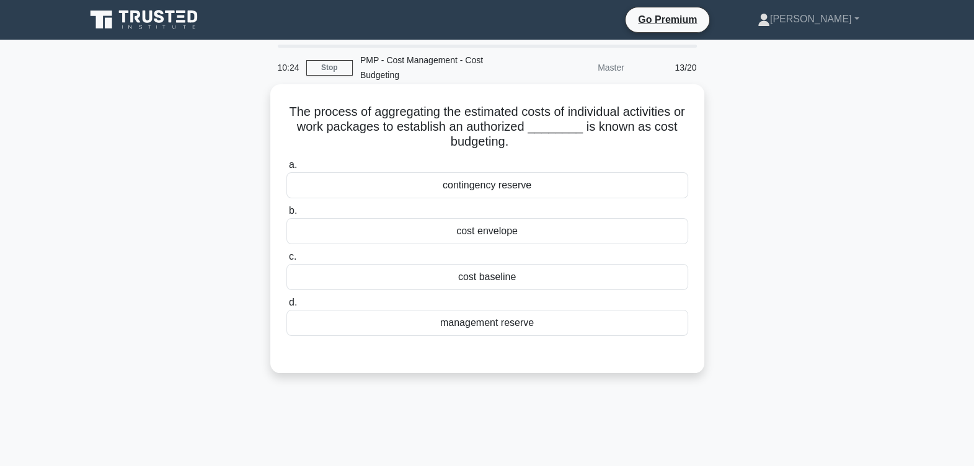
click at [521, 183] on div "contingency reserve" at bounding box center [487, 185] width 402 height 26
click at [286, 169] on input "a. contingency reserve" at bounding box center [286, 165] width 0 height 8
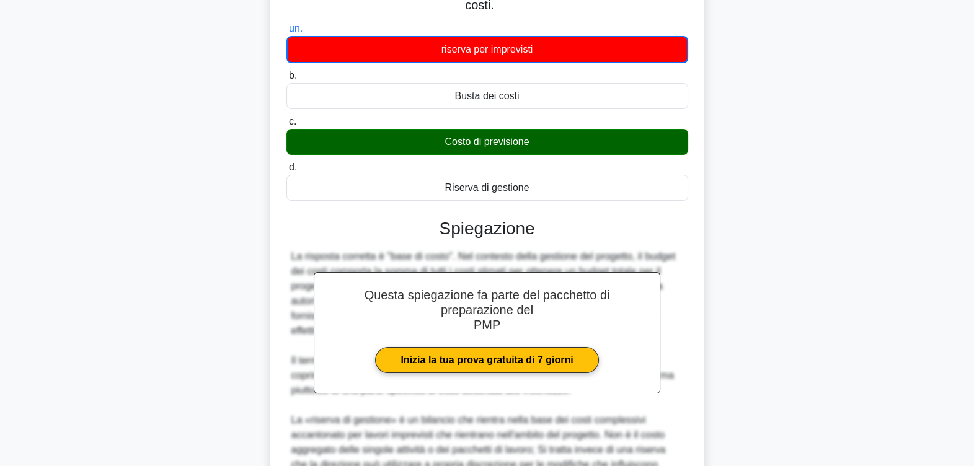
scroll to position [328, 0]
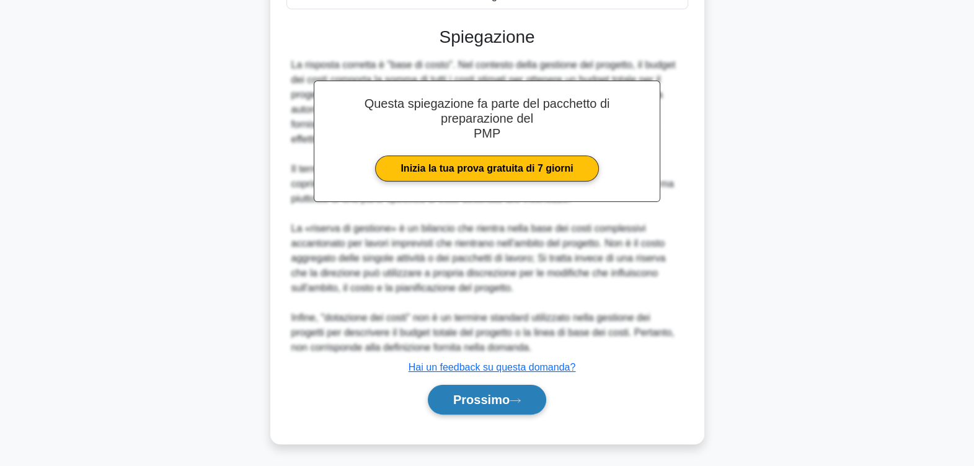
click at [489, 402] on font "Prossimo" at bounding box center [481, 400] width 56 height 14
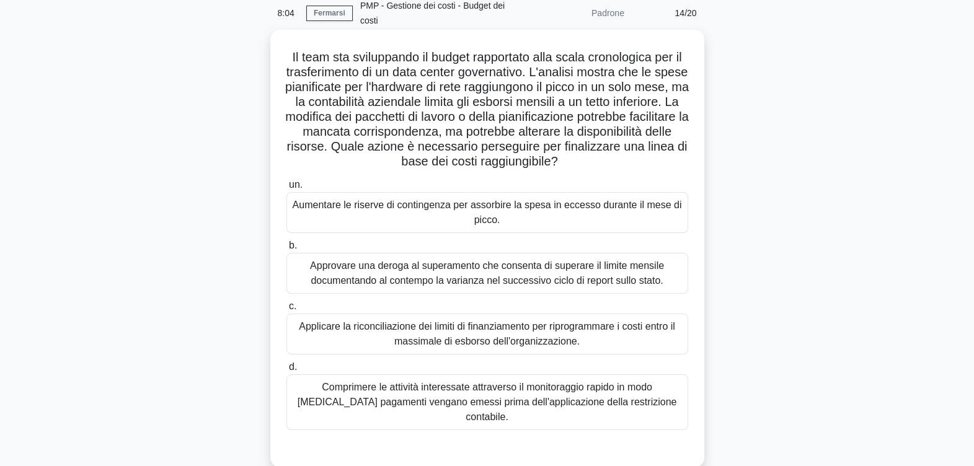
scroll to position [77, 0]
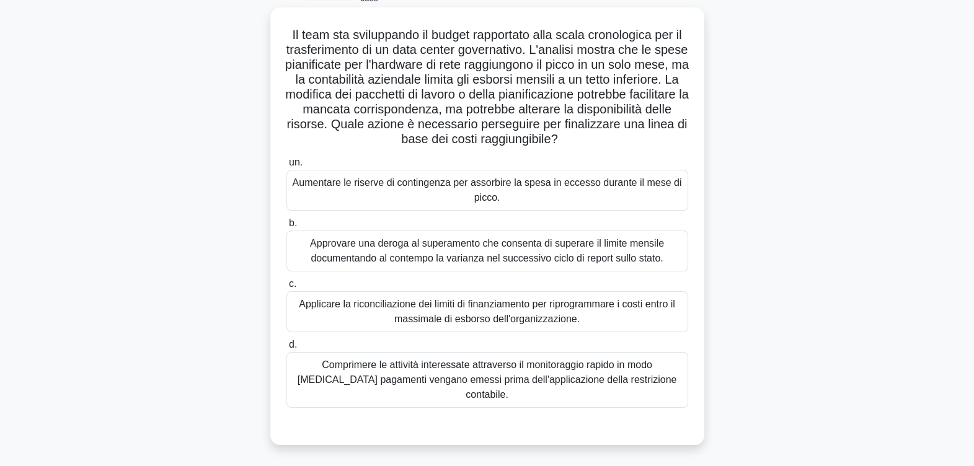
click at [451, 314] on div "Applicare la riconciliazione dei limiti di finanziamento per riprogrammare i co…" at bounding box center [487, 311] width 402 height 41
click at [286, 288] on input "c. Applicare la riconciliazione dei limiti di finanziamento per riprogrammare i…" at bounding box center [286, 284] width 0 height 8
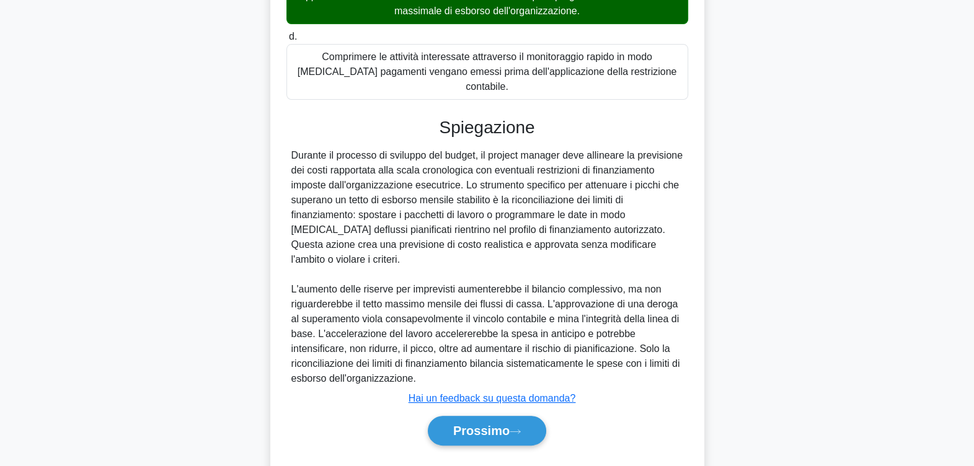
scroll to position [386, 0]
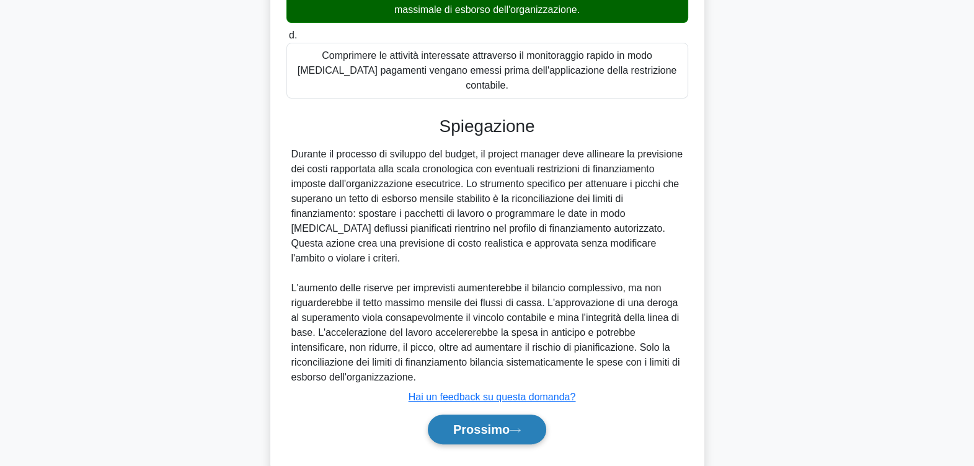
click at [487, 423] on font "Prossimo" at bounding box center [481, 430] width 56 height 14
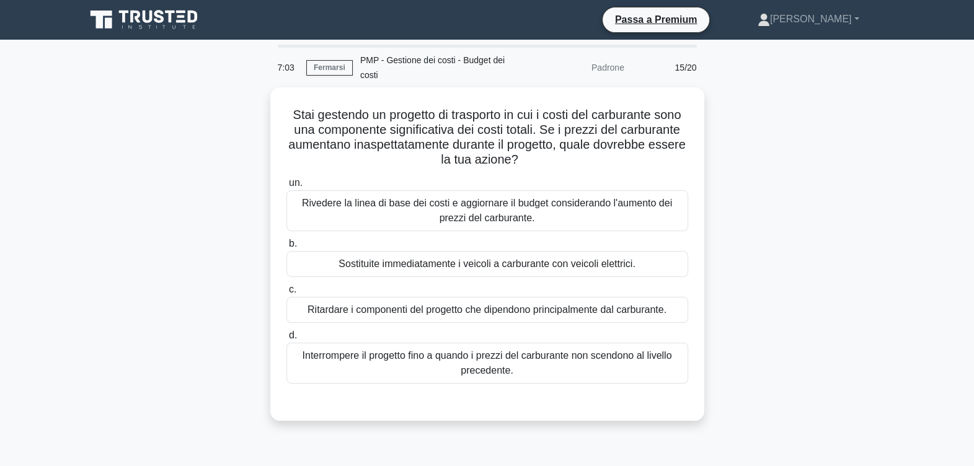
scroll to position [0, 0]
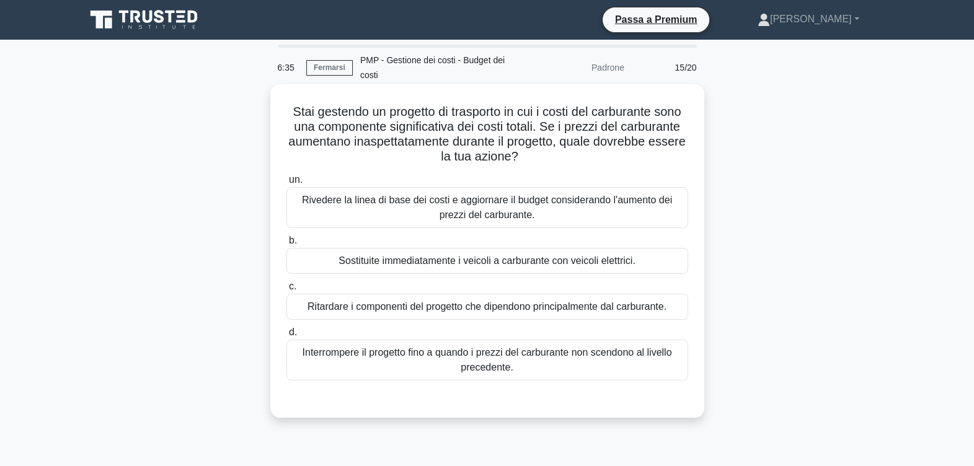
click at [388, 211] on div "Rivedere la linea di base dei costi e aggiornare il budget considerando l'aumen…" at bounding box center [487, 207] width 402 height 41
click at [286, 184] on input "un. Rivedere la linea di base dei costi e aggiornare il budget considerando l'a…" at bounding box center [286, 180] width 0 height 8
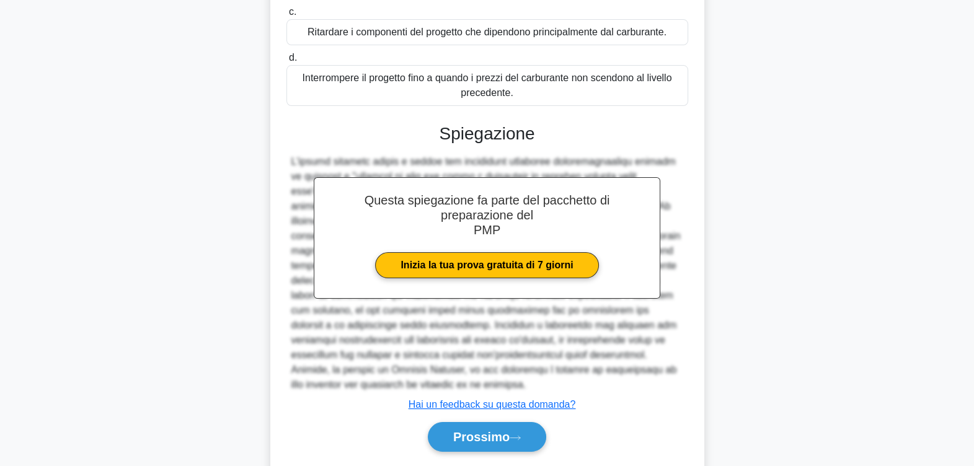
scroll to position [297, 0]
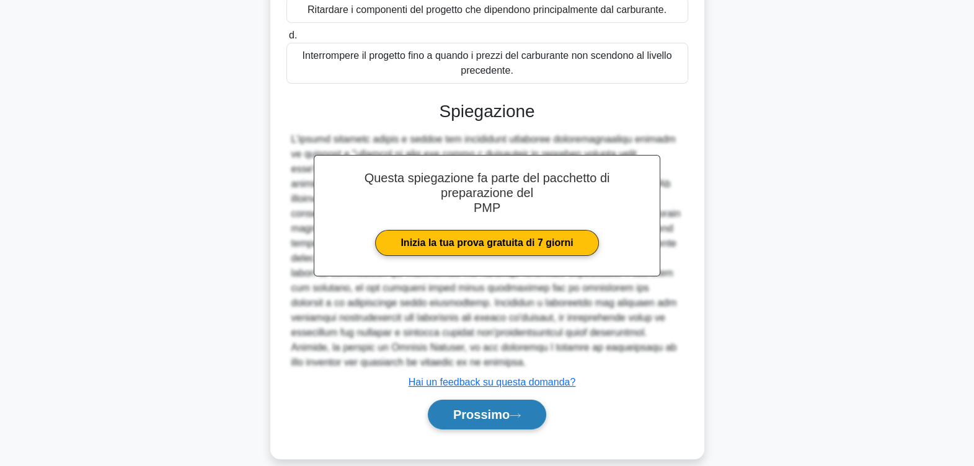
click at [521, 400] on button "Prossimo" at bounding box center [487, 415] width 118 height 30
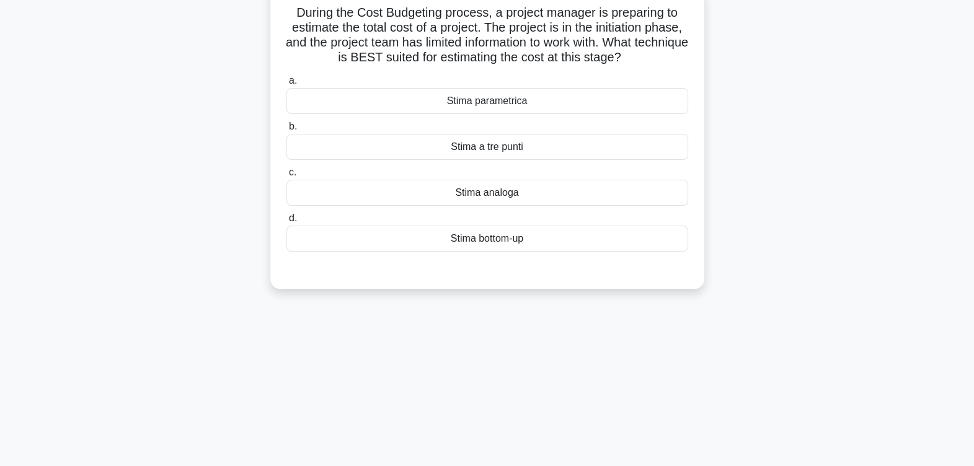
scroll to position [0, 0]
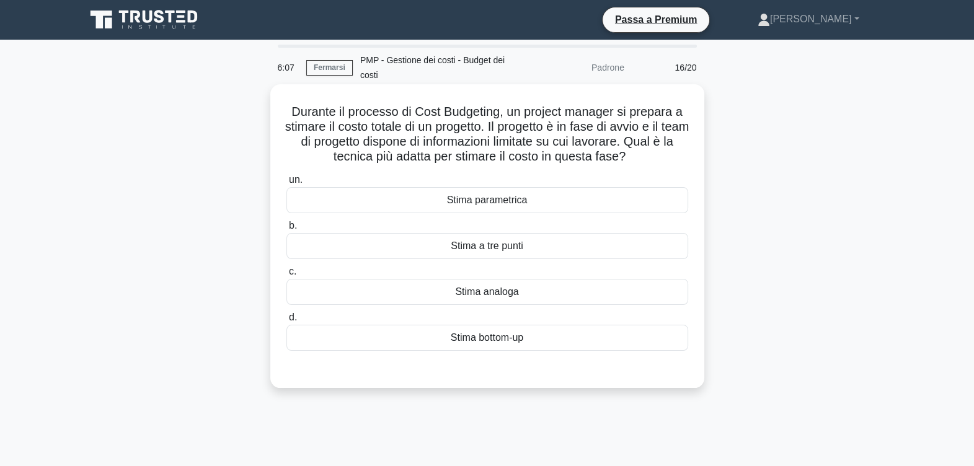
click at [519, 242] on div "Stima a tre punti" at bounding box center [487, 246] width 402 height 26
click at [286, 230] on input "b. Stima a tre punti" at bounding box center [286, 226] width 0 height 8
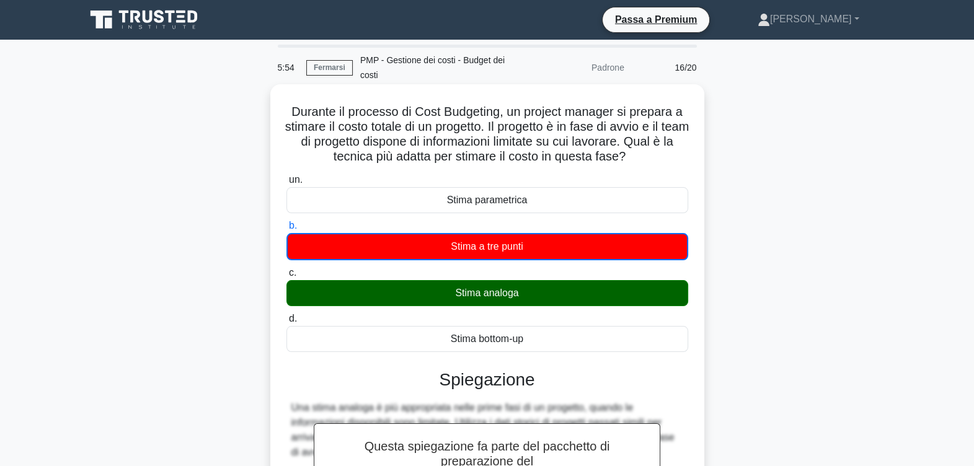
scroll to position [154, 0]
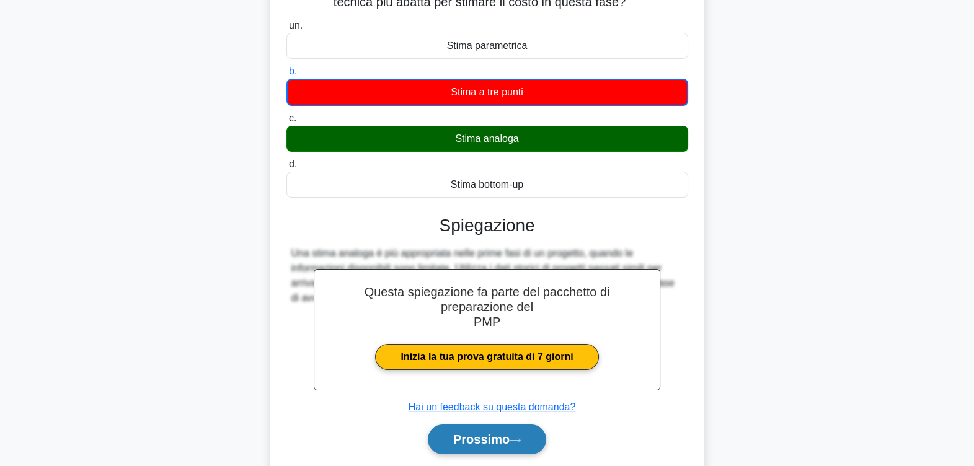
click at [520, 435] on button "Prossimo" at bounding box center [487, 440] width 118 height 30
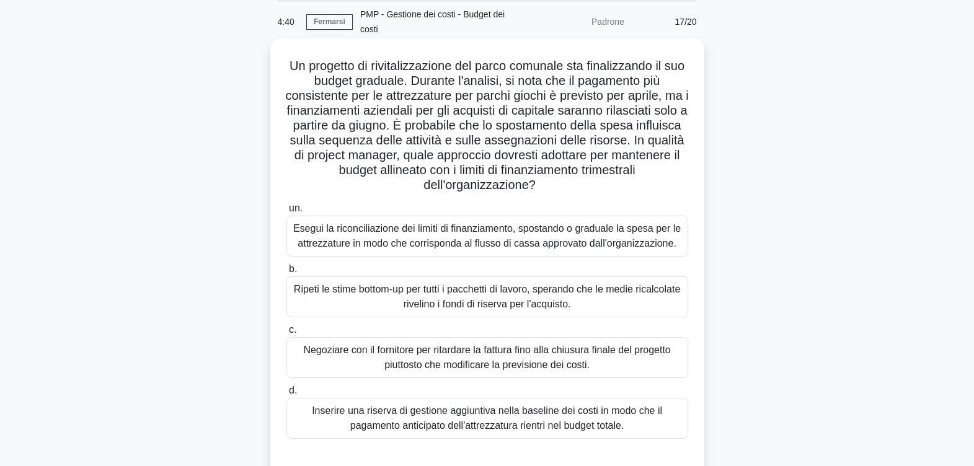
scroll to position [77, 0]
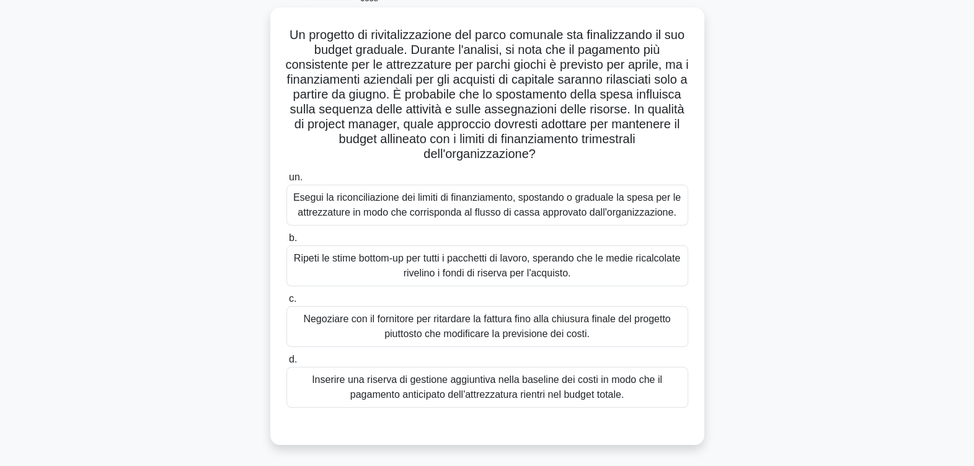
click at [397, 208] on div "Esegui la riconciliazione dei limiti di finanziamento, spostando o graduale la …" at bounding box center [487, 205] width 402 height 41
click at [286, 182] on input "un. Esegui la riconciliazione dei limiti di finanziamento, spostando o graduale…" at bounding box center [286, 178] width 0 height 8
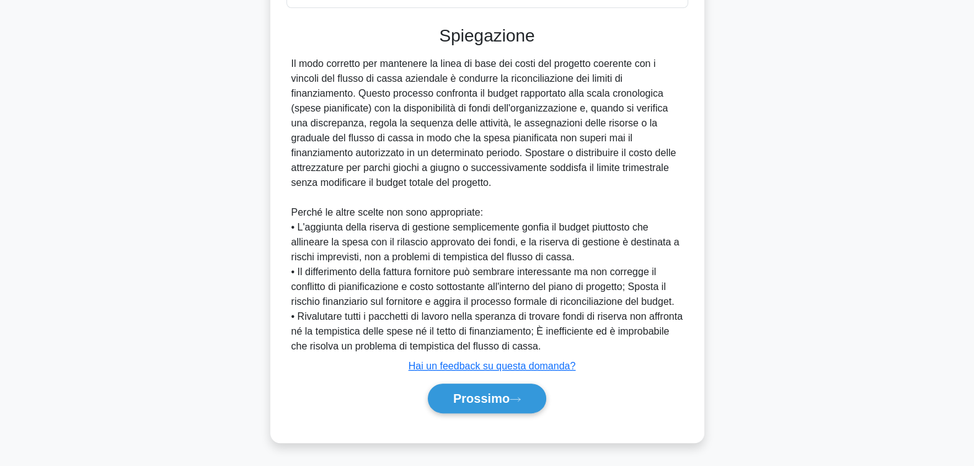
scroll to position [490, 0]
click at [485, 394] on font "Prossimo" at bounding box center [481, 399] width 56 height 14
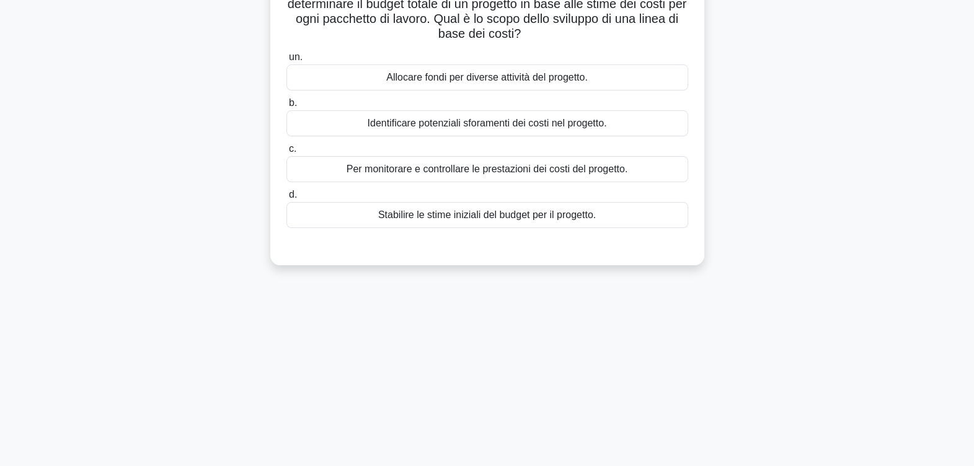
scroll to position [0, 0]
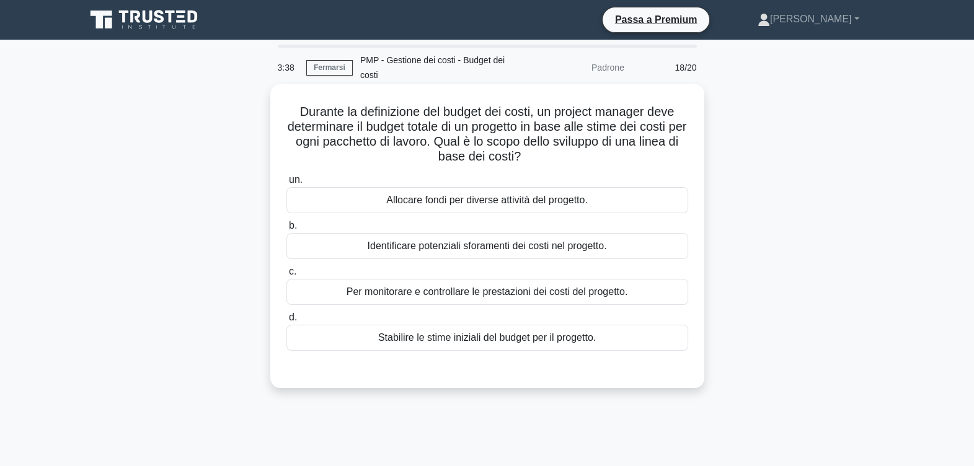
click at [503, 288] on div "Per monitorare e controllare le prestazioni dei costi del progetto." at bounding box center [487, 292] width 402 height 26
click at [286, 276] on input "c. Per monitorare e controllare le prestazioni dei costi del progetto." at bounding box center [286, 272] width 0 height 8
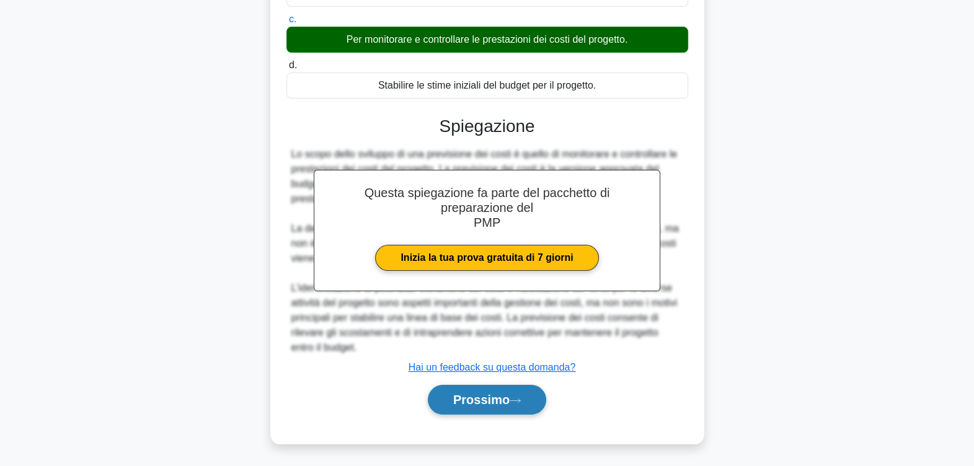
click at [494, 399] on font "Prossimo" at bounding box center [481, 400] width 56 height 14
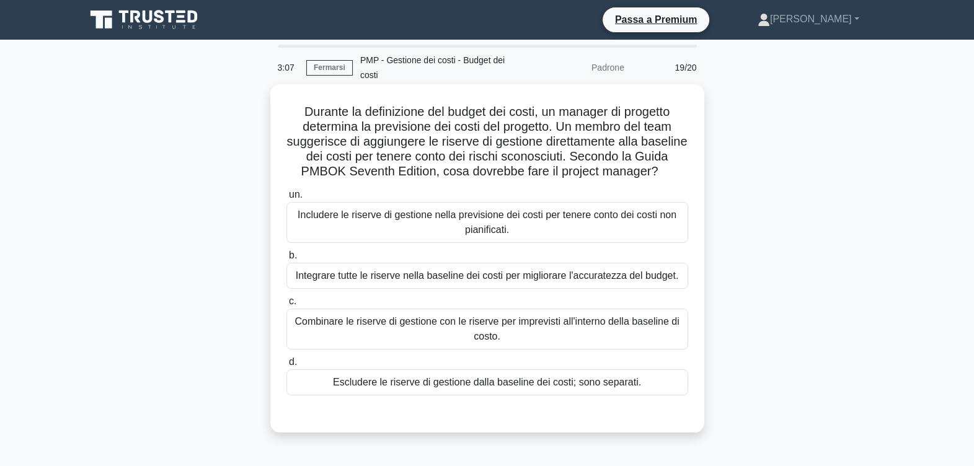
click at [586, 396] on div "Escludere le riserve di gestione dalla baseline dei costi; sono separati." at bounding box center [487, 382] width 402 height 26
click at [286, 366] on input "d. Escludere le riserve di gestione dalla baseline dei costi; sono separati." at bounding box center [286, 362] width 0 height 8
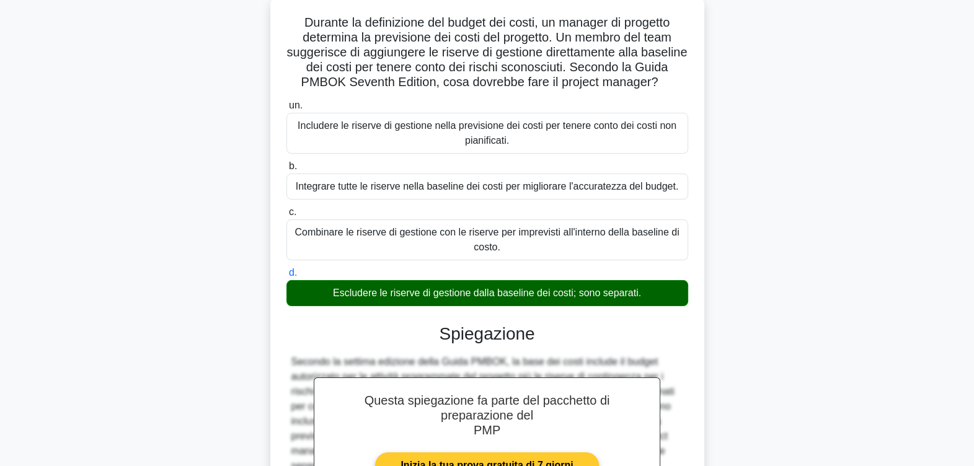
scroll to position [252, 0]
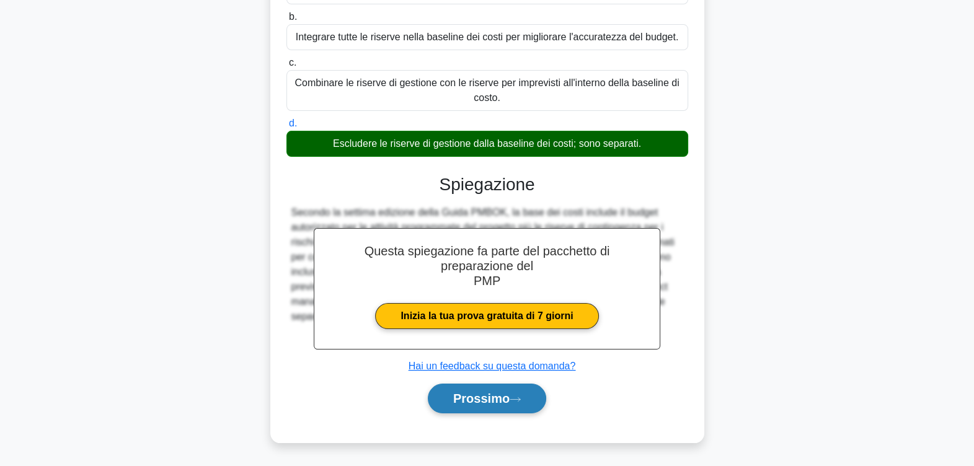
click at [509, 397] on font "Prossimo" at bounding box center [481, 399] width 56 height 14
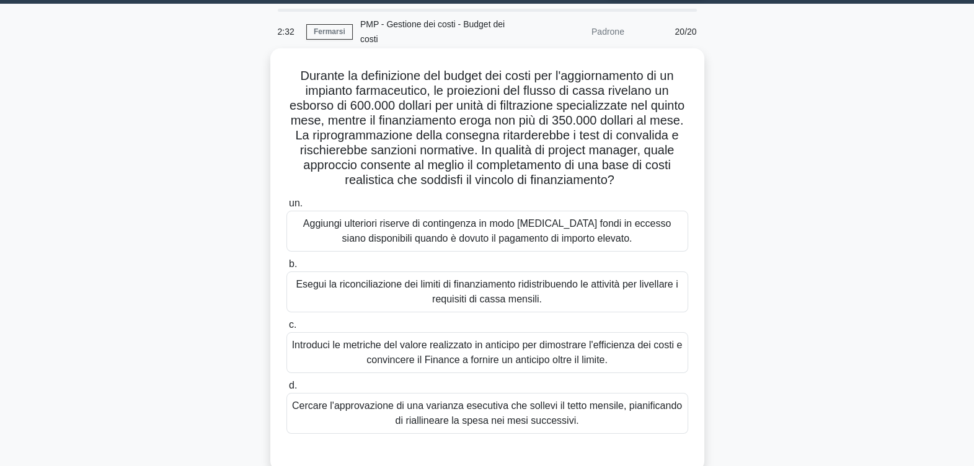
scroll to position [77, 0]
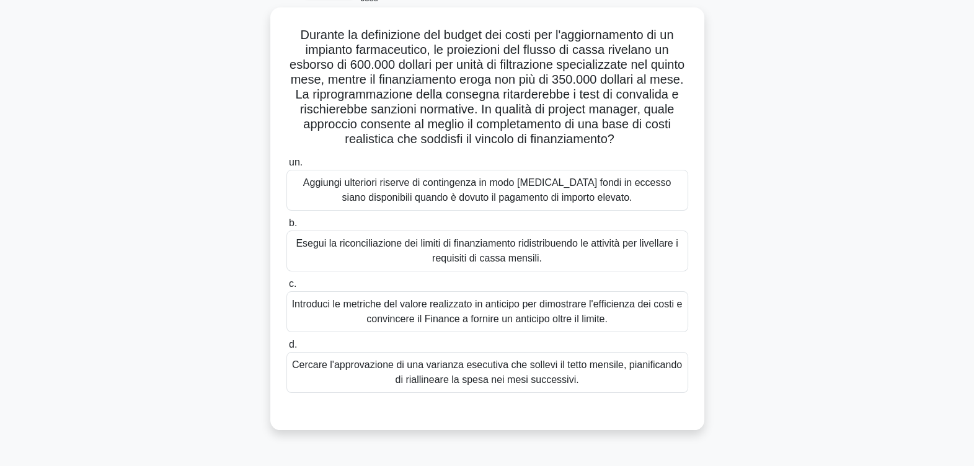
click at [412, 245] on div "Esegui la riconciliazione dei limiti di finanziamento ridistribuendo le attivit…" at bounding box center [487, 251] width 402 height 41
click at [286, 228] on input "b. Esegui la riconciliazione dei limiti di finanziamento ridistribuendo le atti…" at bounding box center [286, 223] width 0 height 8
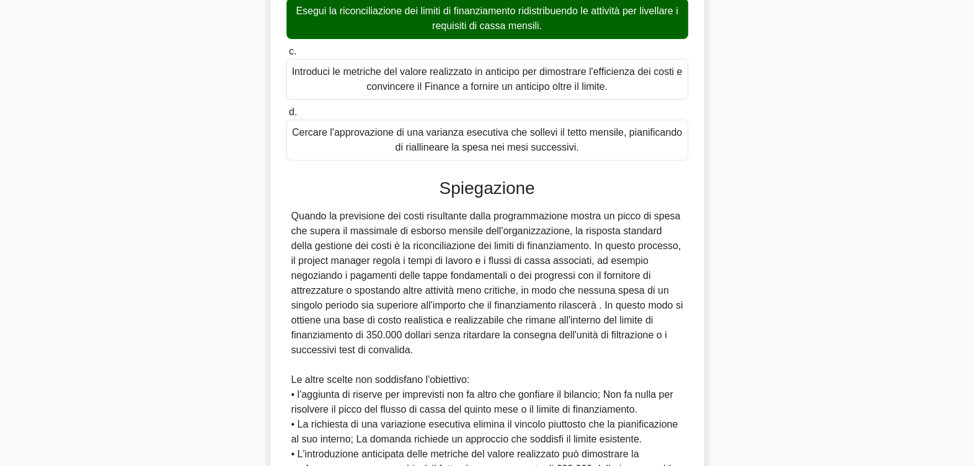
scroll to position [446, 0]
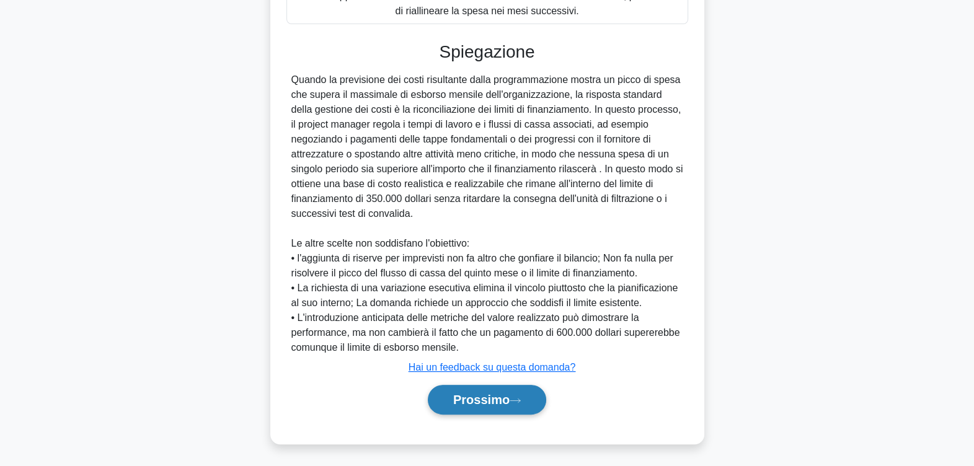
click at [467, 396] on font "Prossimo" at bounding box center [481, 400] width 56 height 14
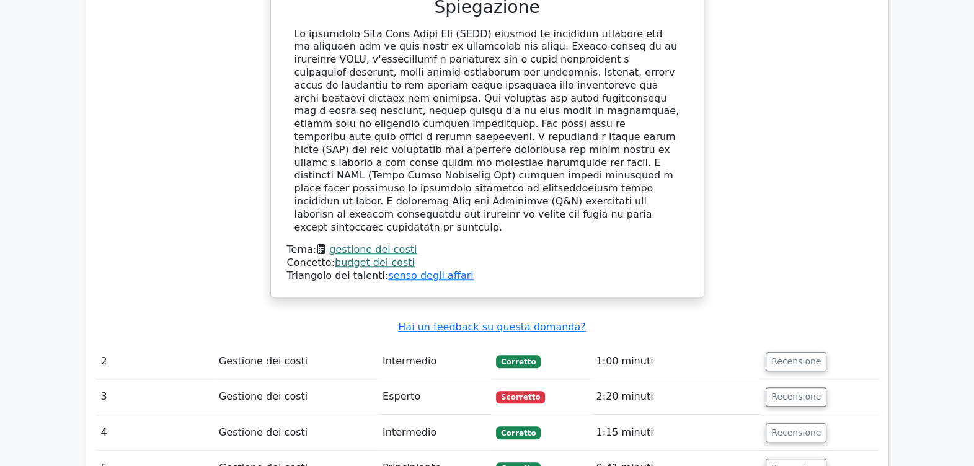
scroll to position [1317, 0]
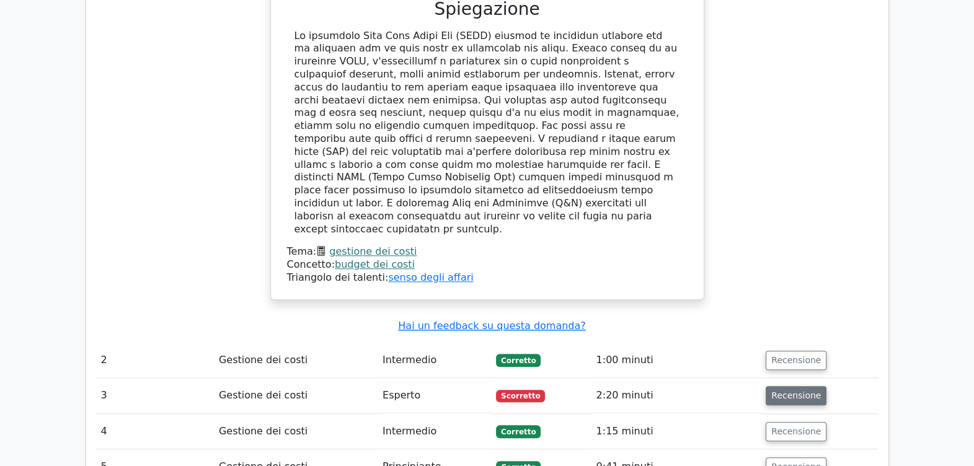
click at [796, 386] on button "Recensione" at bounding box center [796, 395] width 61 height 19
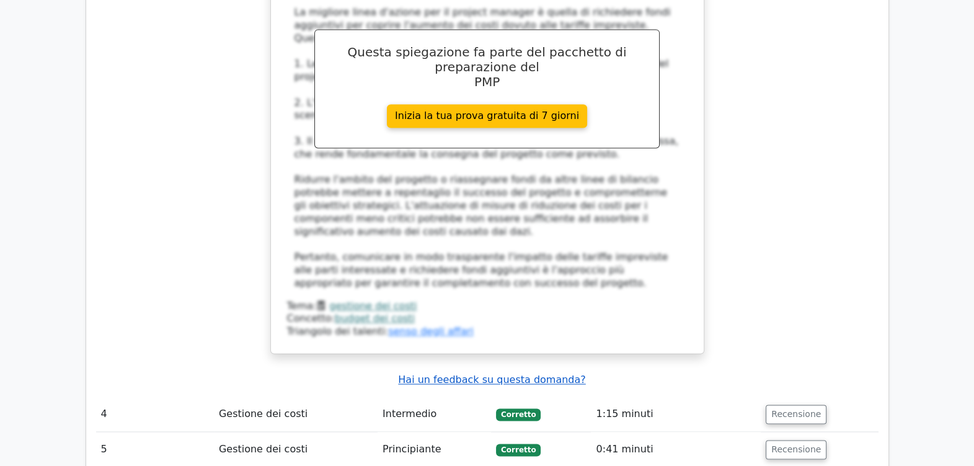
scroll to position [2402, 0]
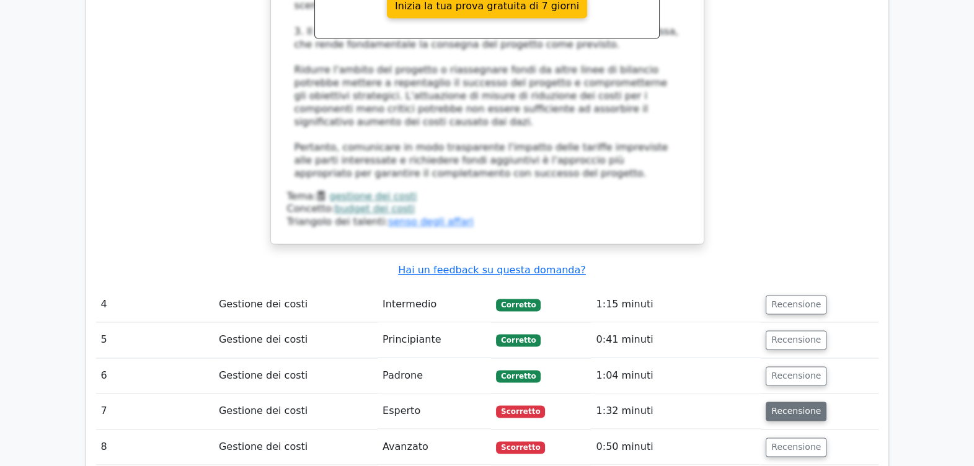
click at [802, 402] on button "Recensione" at bounding box center [796, 411] width 61 height 19
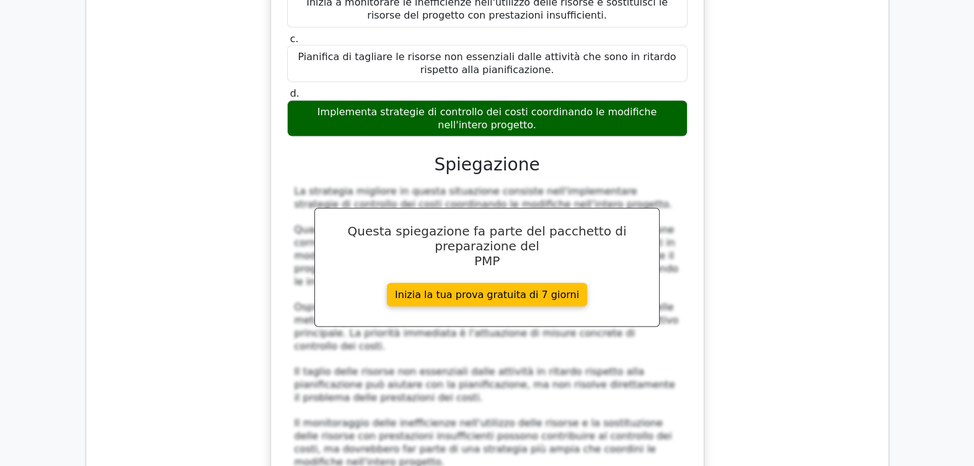
scroll to position [3177, 0]
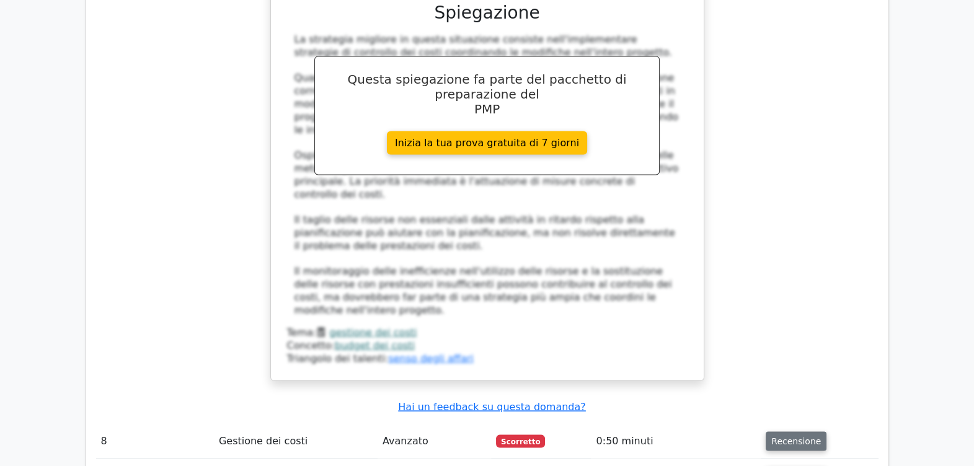
click at [789, 432] on button "Recensione" at bounding box center [796, 441] width 61 height 19
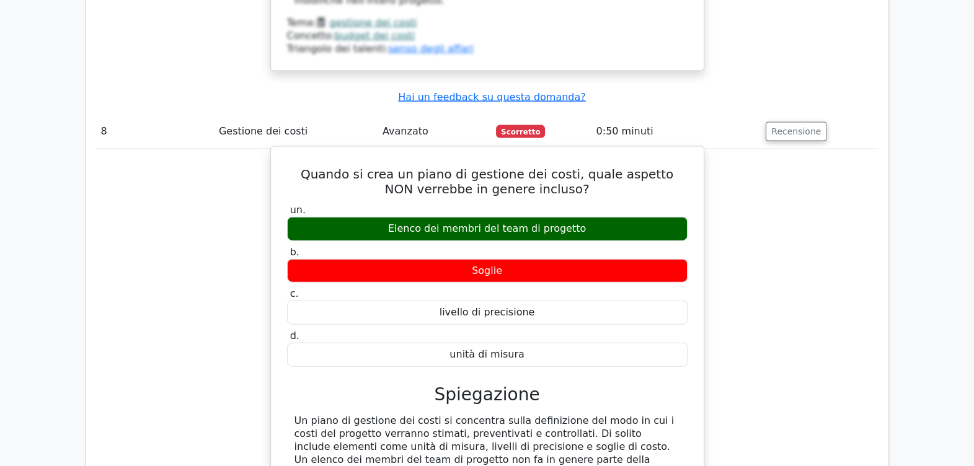
scroll to position [3720, 0]
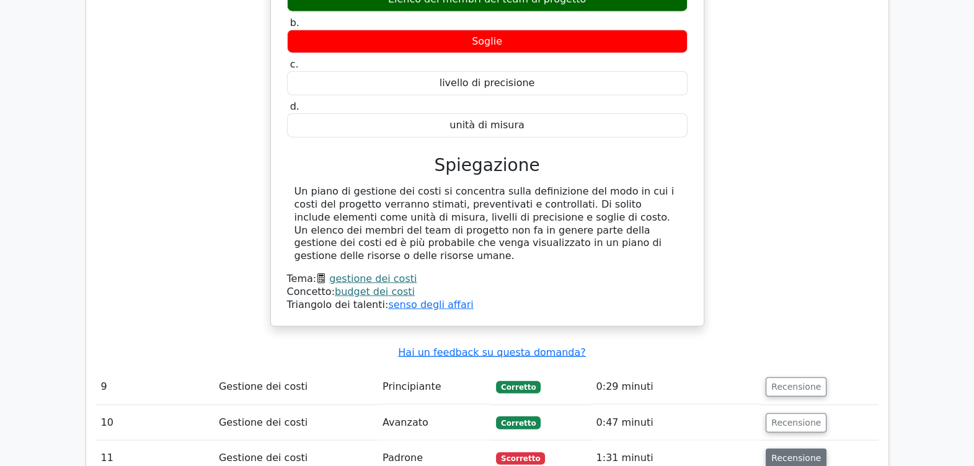
click at [783, 449] on button "Recensione" at bounding box center [796, 458] width 61 height 19
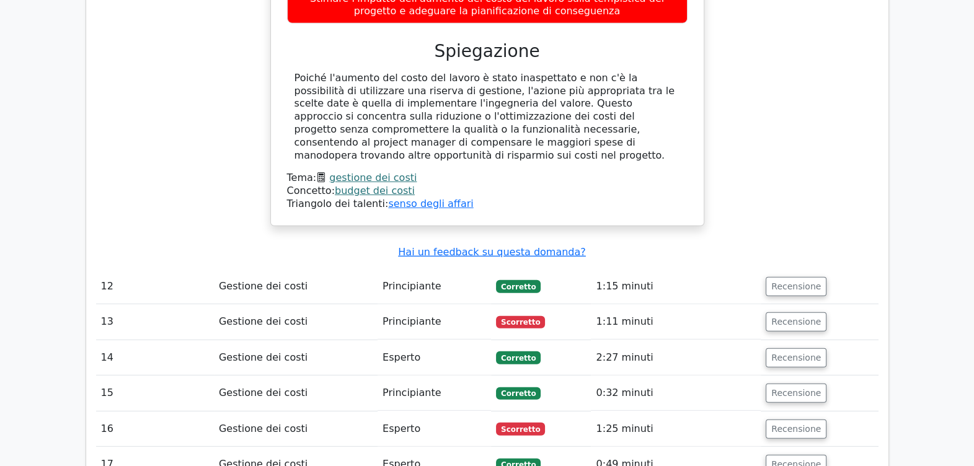
scroll to position [4494, 0]
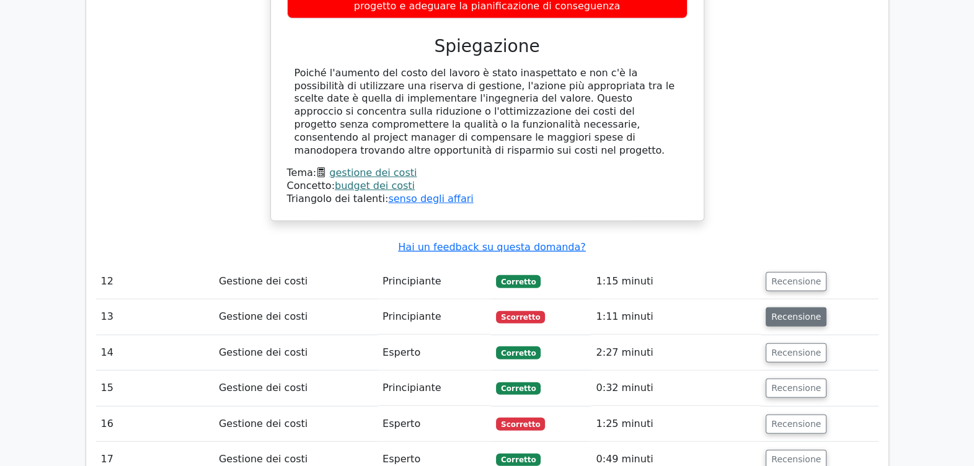
click at [787, 307] on button "Recensione" at bounding box center [796, 316] width 61 height 19
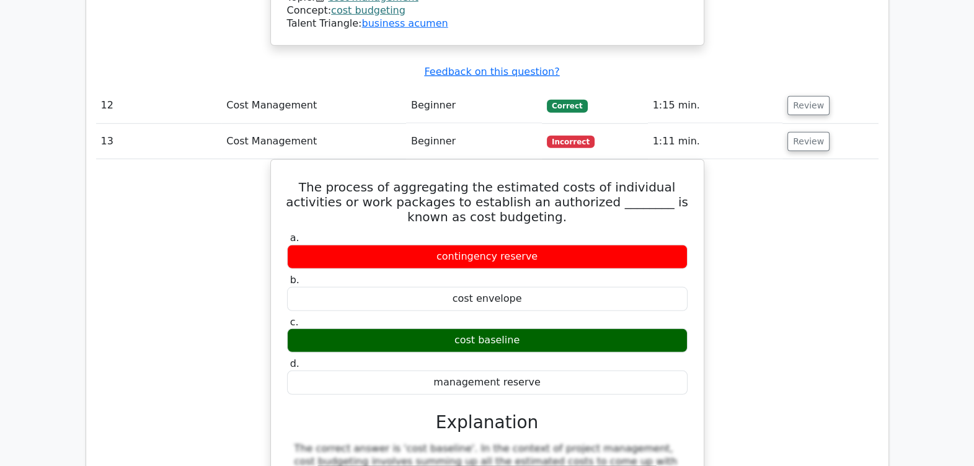
scroll to position [4343, 0]
